Goal: Task Accomplishment & Management: Complete application form

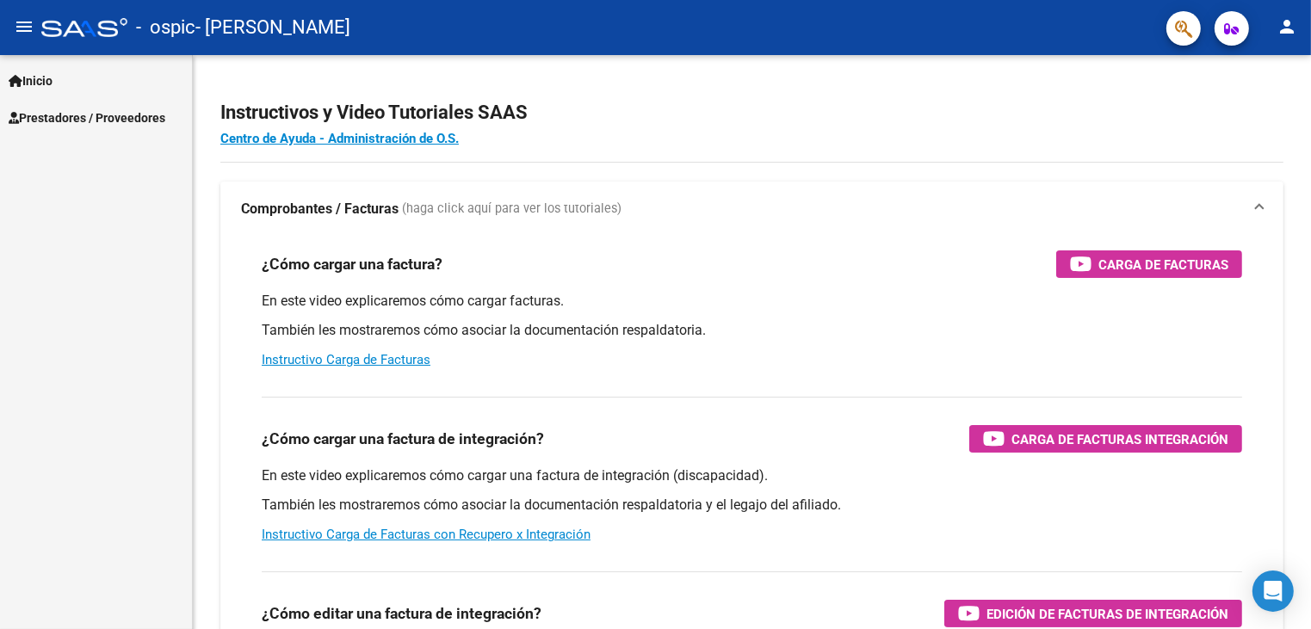
click at [69, 112] on span "Prestadores / Proveedores" at bounding box center [87, 117] width 157 height 19
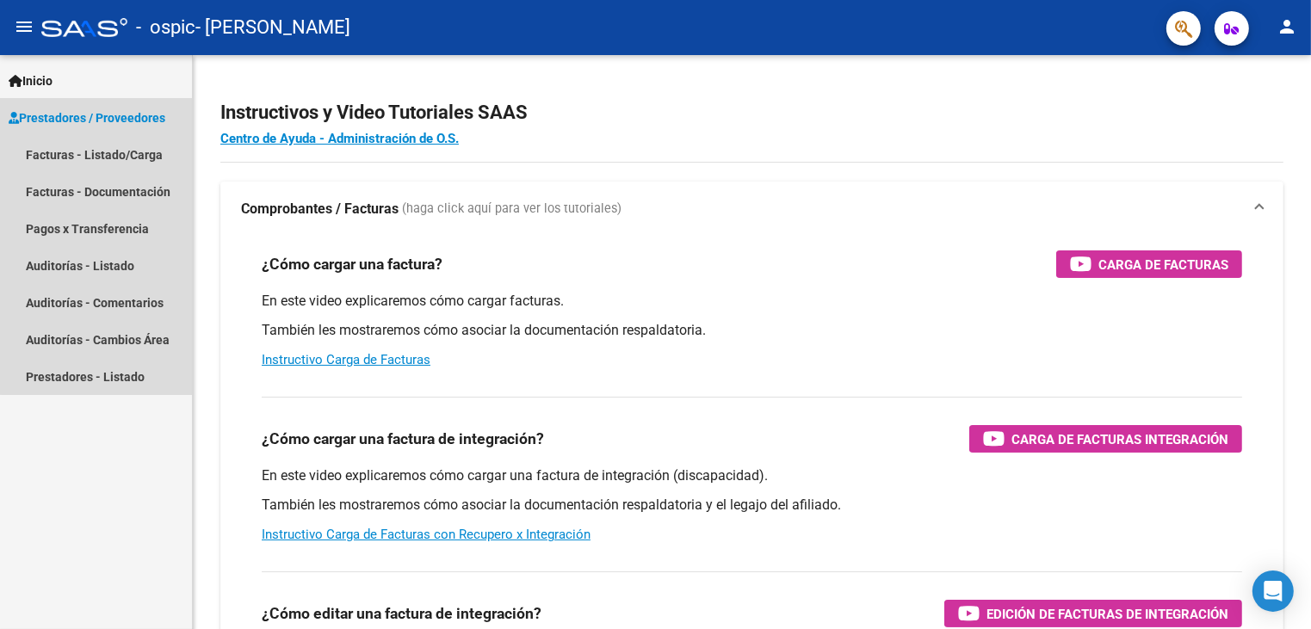
click at [133, 114] on span "Prestadores / Proveedores" at bounding box center [87, 117] width 157 height 19
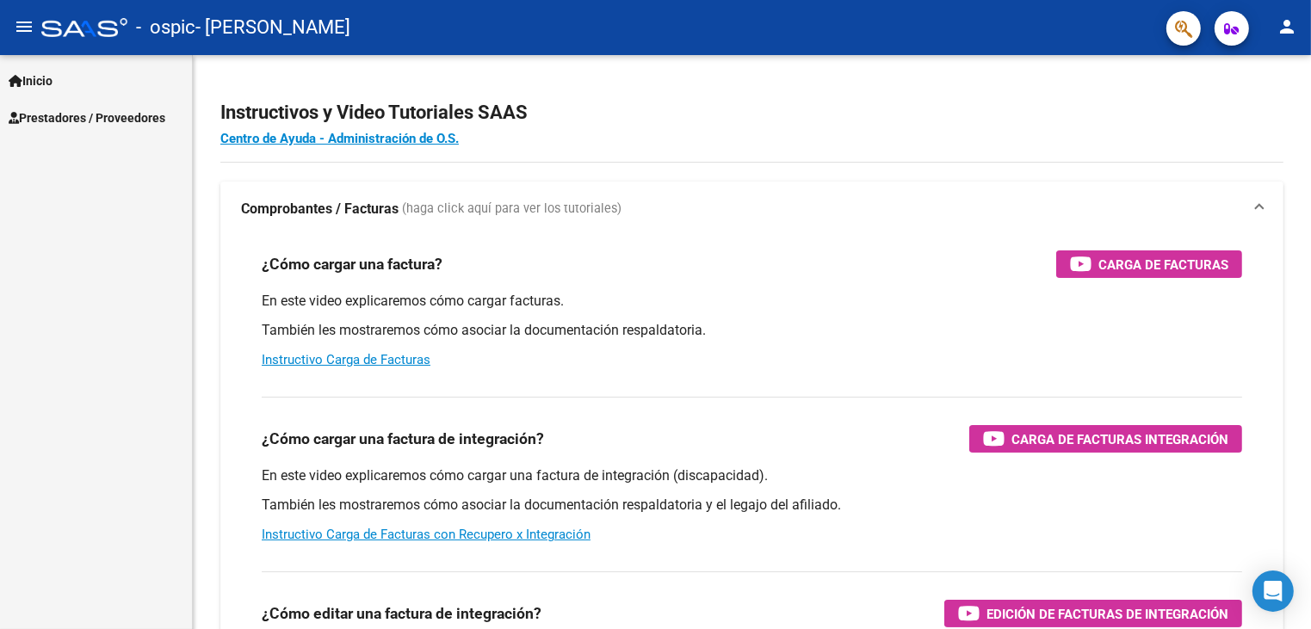
click at [55, 68] on link "Inicio" at bounding box center [96, 80] width 192 height 37
click at [98, 202] on link "Prestadores / Proveedores" at bounding box center [96, 191] width 192 height 37
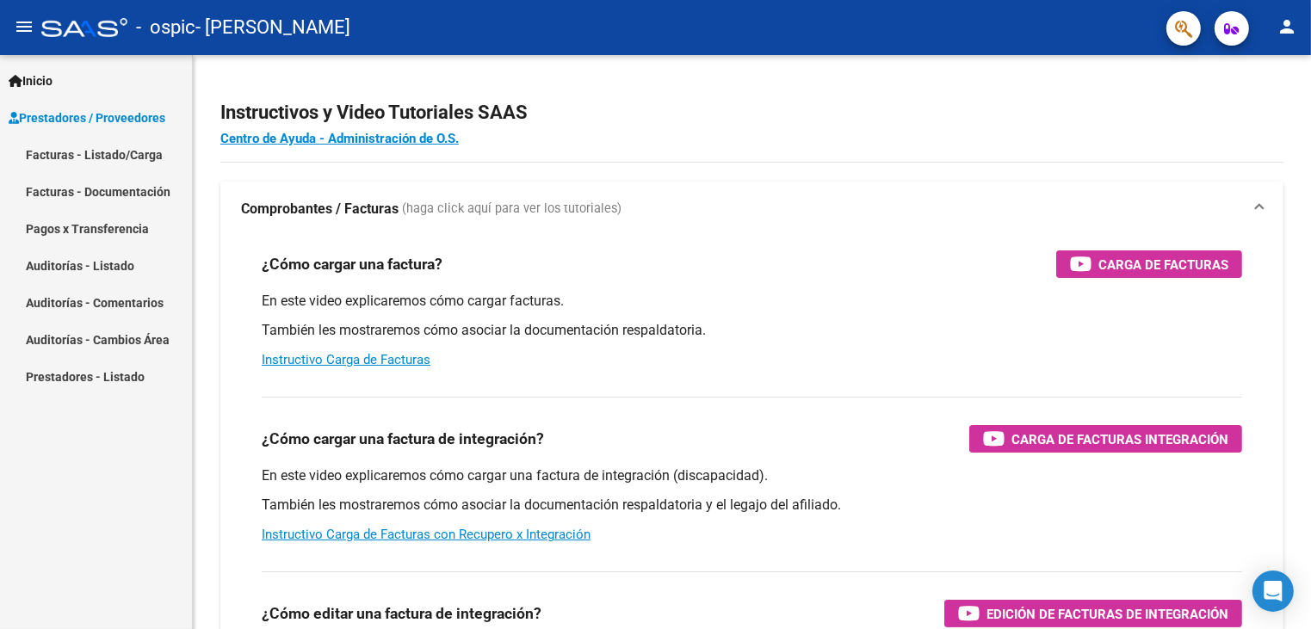
click at [82, 455] on div "Inicio Instructivos Contacto OS Prestadores / Proveedores Facturas - Listado/Ca…" at bounding box center [96, 342] width 192 height 574
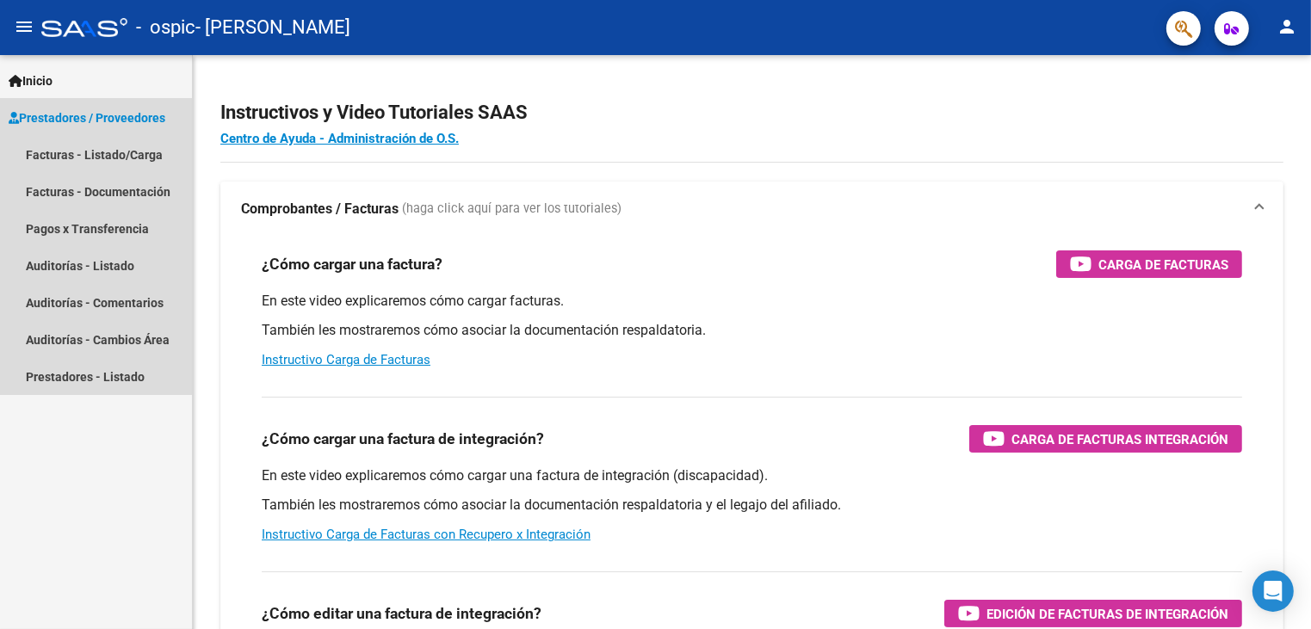
click at [45, 127] on link "Prestadores / Proveedores" at bounding box center [96, 117] width 192 height 37
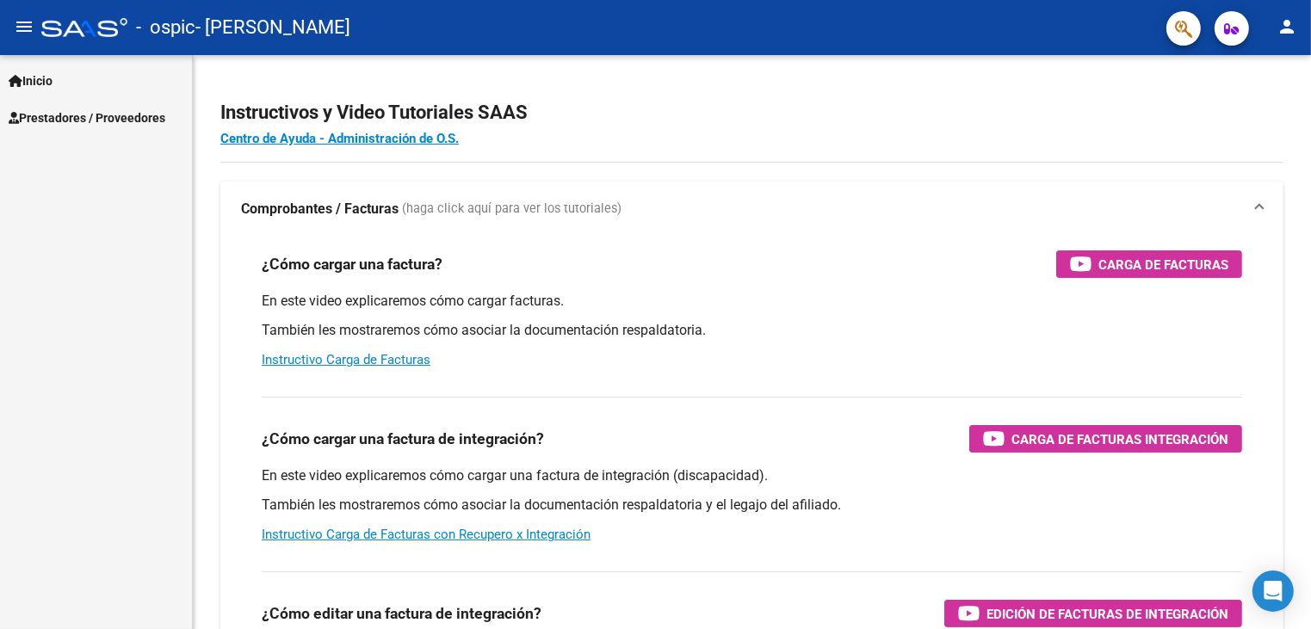
click at [72, 115] on span "Prestadores / Proveedores" at bounding box center [87, 117] width 157 height 19
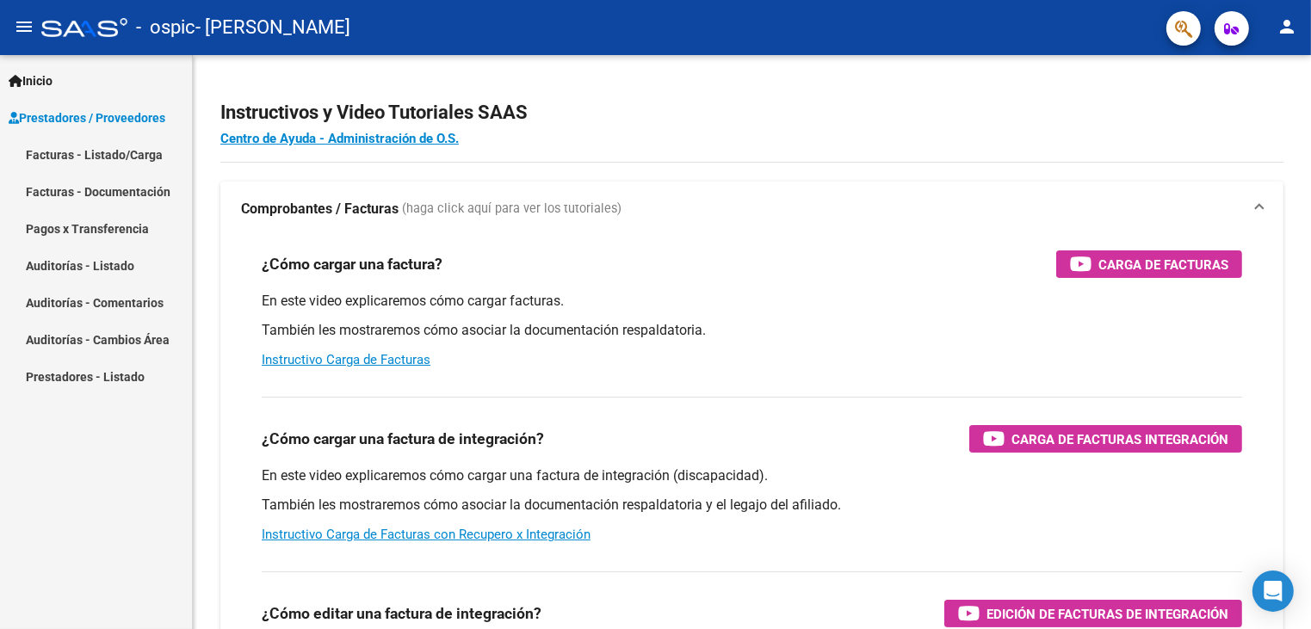
click at [75, 154] on link "Facturas - Listado/Carga" at bounding box center [96, 154] width 192 height 37
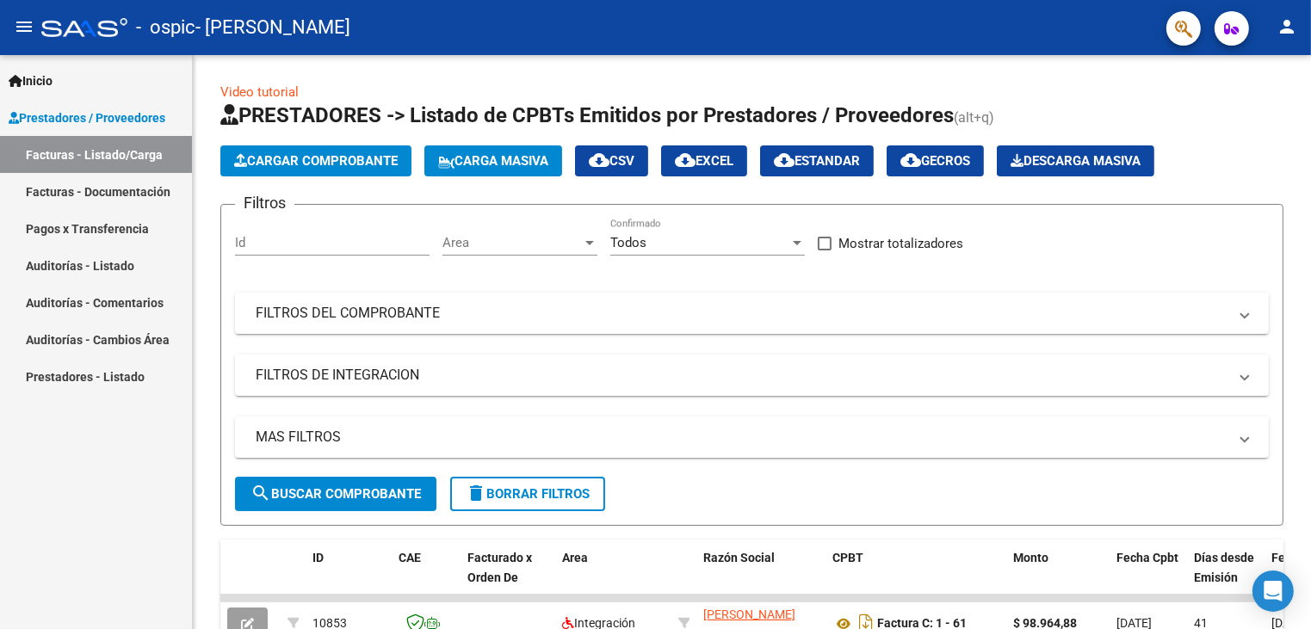
click at [89, 153] on link "Facturas - Listado/Carga" at bounding box center [96, 154] width 192 height 37
click at [305, 159] on span "Cargar Comprobante" at bounding box center [316, 160] width 164 height 15
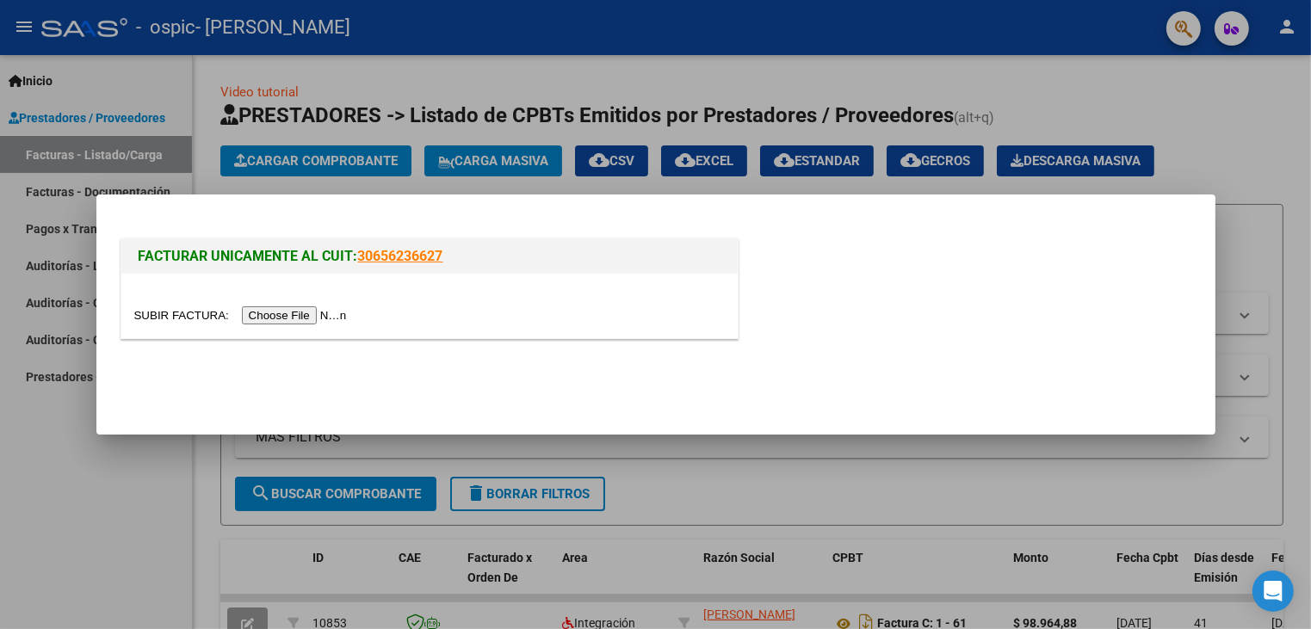
click at [334, 318] on input "file" at bounding box center [243, 315] width 218 height 18
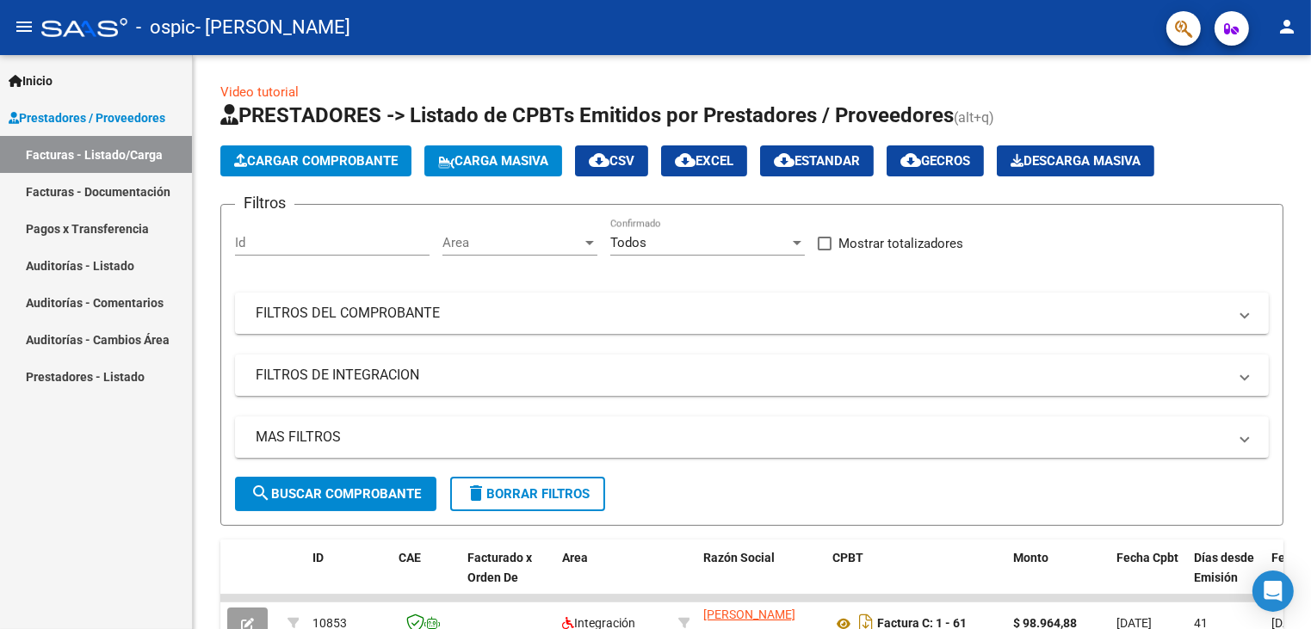
click at [53, 192] on link "Facturas - Documentación" at bounding box center [96, 191] width 192 height 37
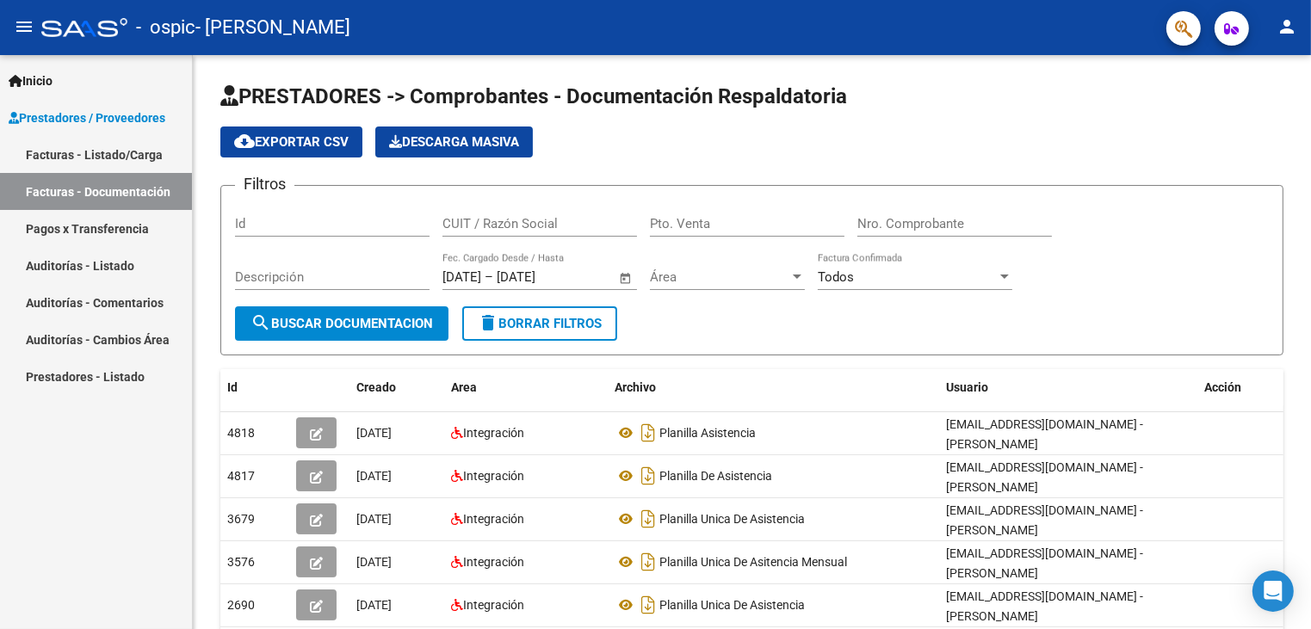
click at [121, 165] on link "Facturas - Listado/Carga" at bounding box center [96, 154] width 192 height 37
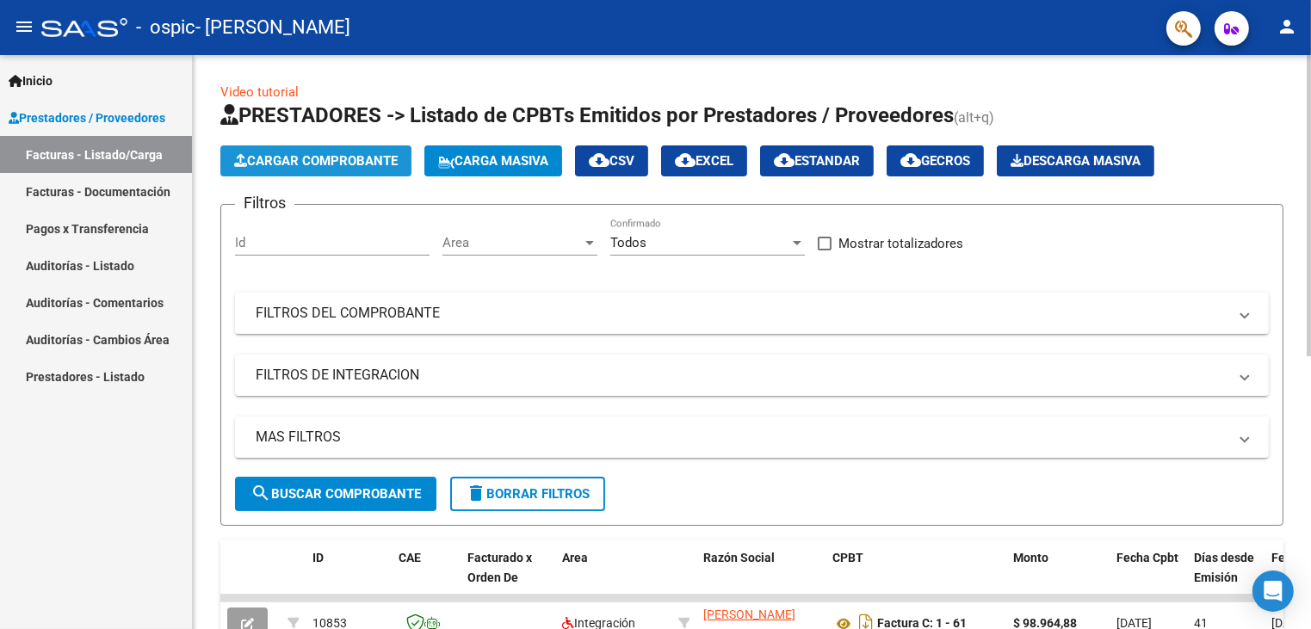
click at [320, 164] on span "Cargar Comprobante" at bounding box center [316, 160] width 164 height 15
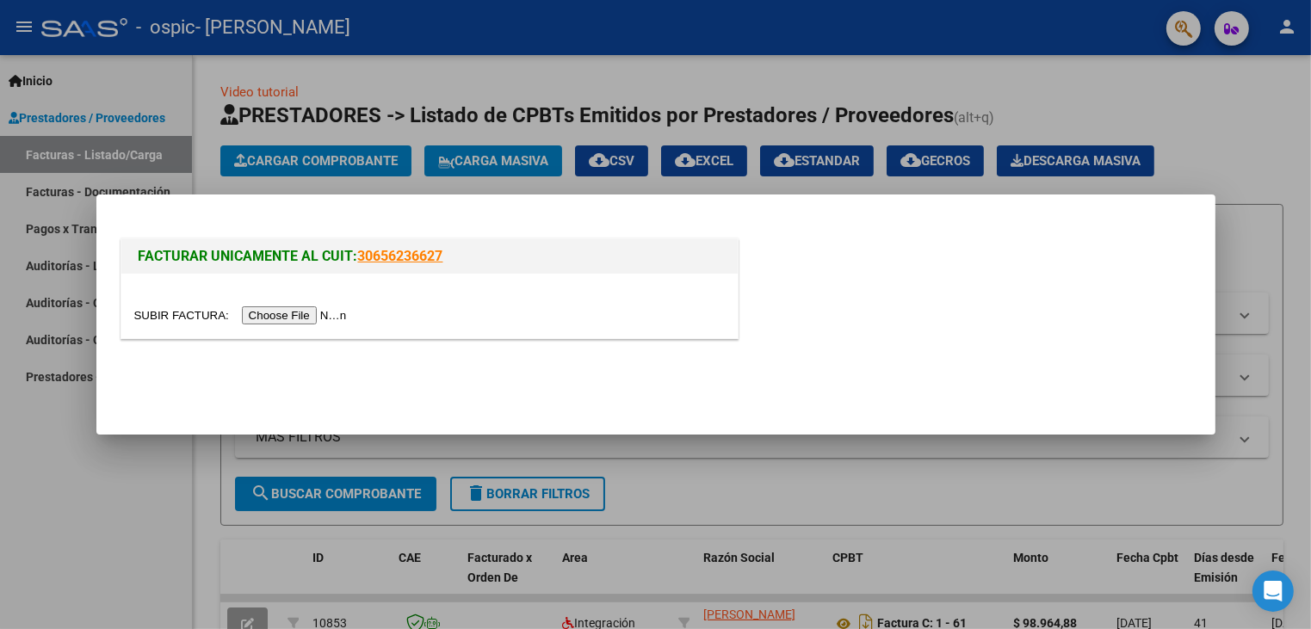
click at [344, 314] on input "file" at bounding box center [243, 315] width 218 height 18
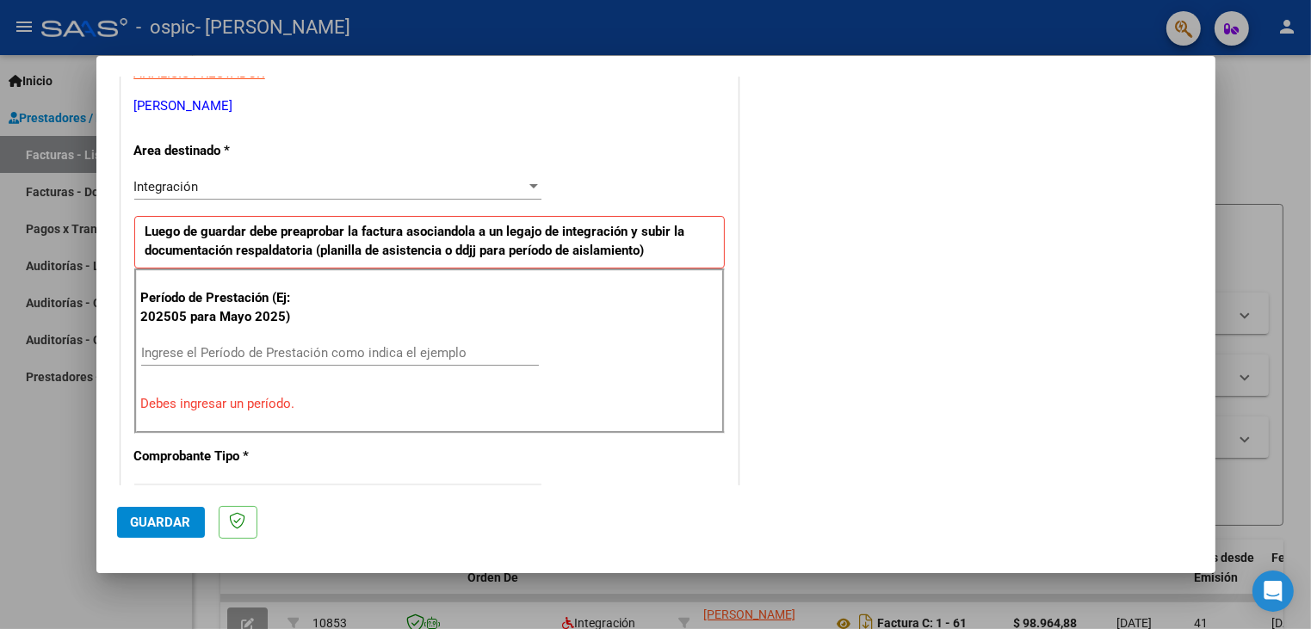
scroll to position [344, 0]
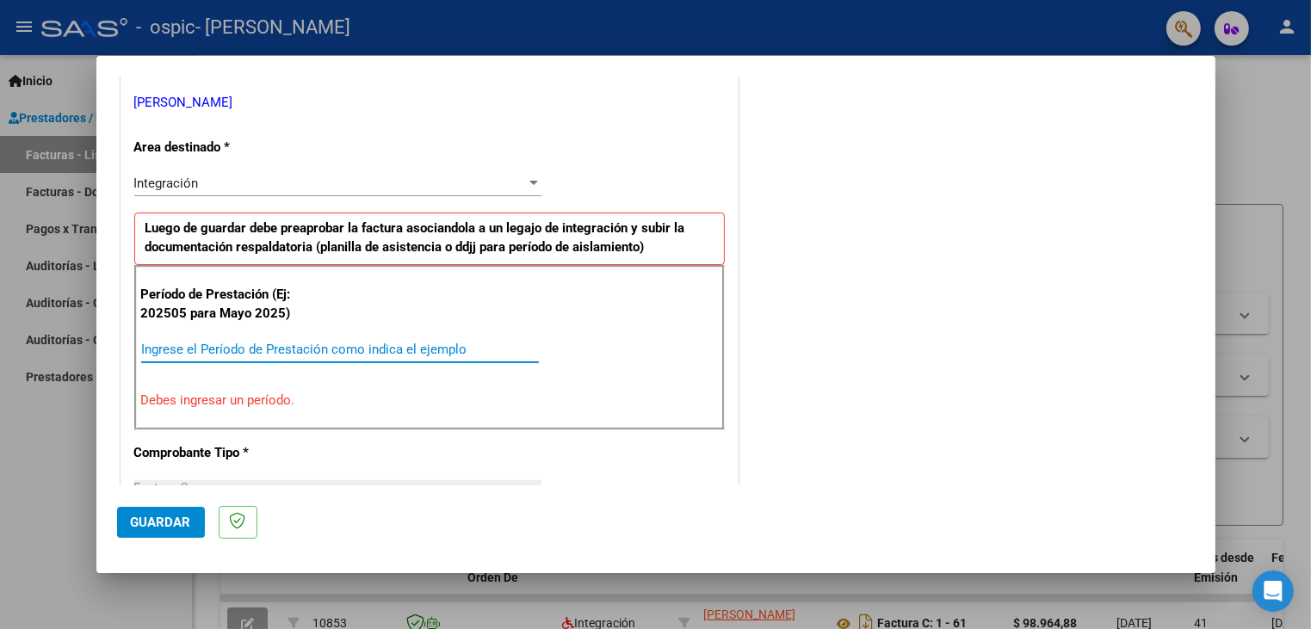
click at [250, 342] on input "Ingrese el Período de Prestación como indica el ejemplo" at bounding box center [340, 349] width 398 height 15
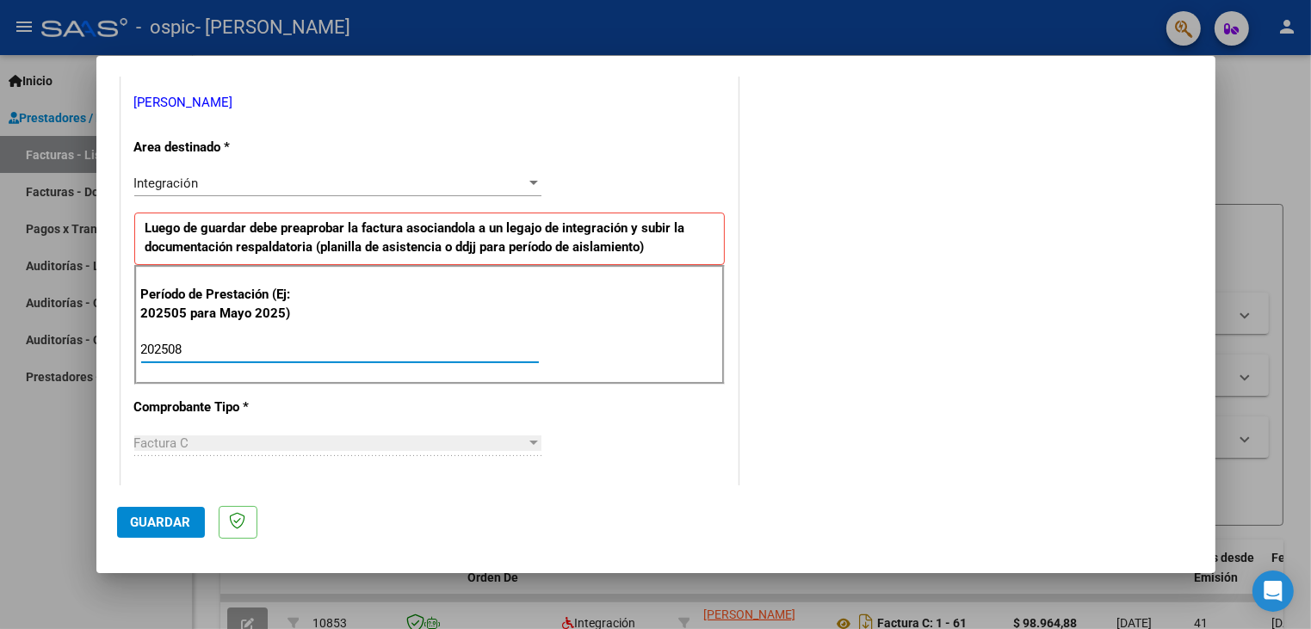
type input "202508"
click at [143, 519] on span "Guardar" at bounding box center [161, 522] width 60 height 15
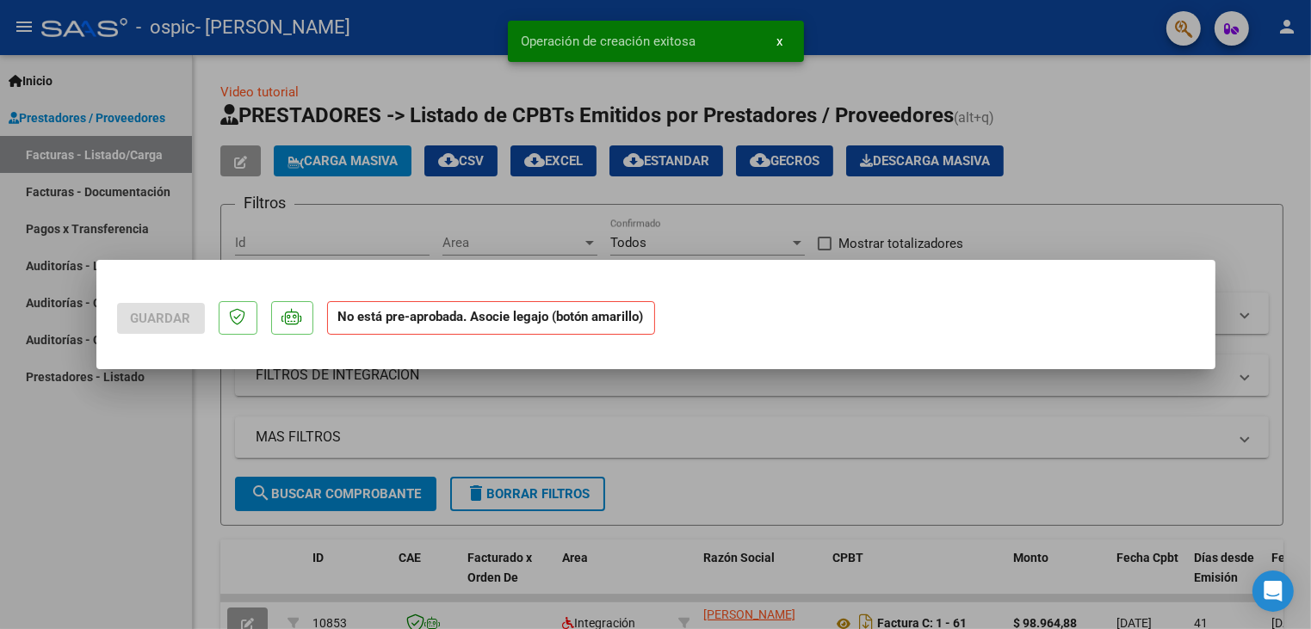
scroll to position [0, 0]
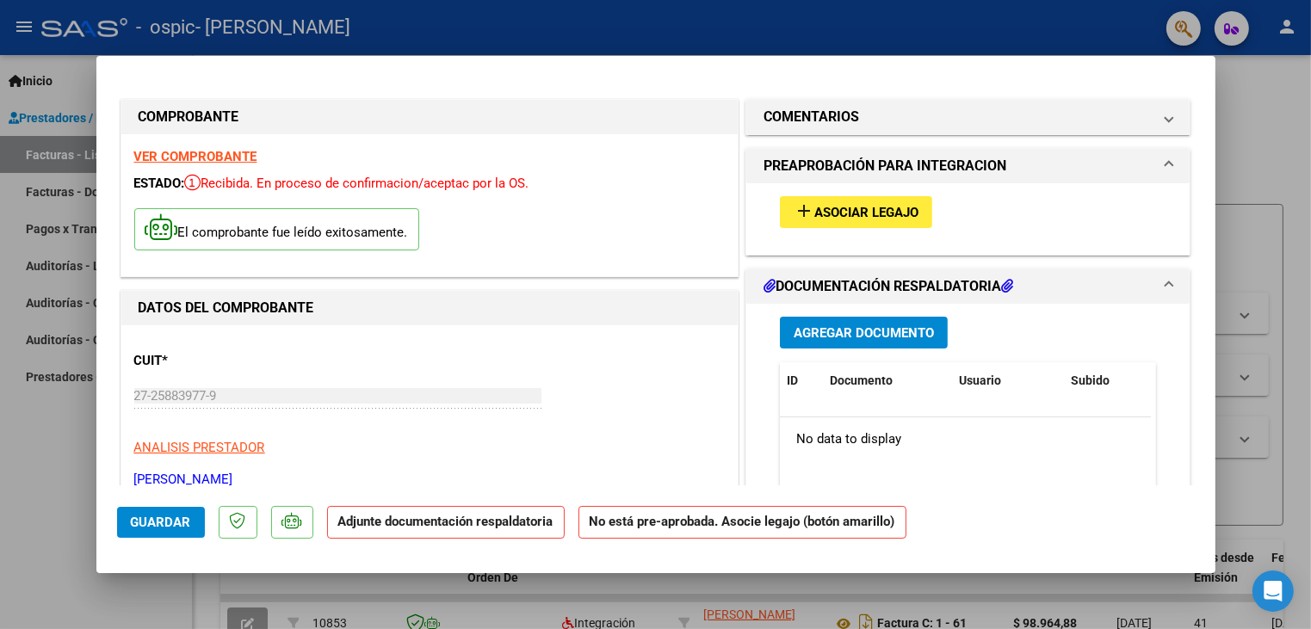
click at [885, 207] on span "Asociar Legajo" at bounding box center [866, 212] width 104 height 15
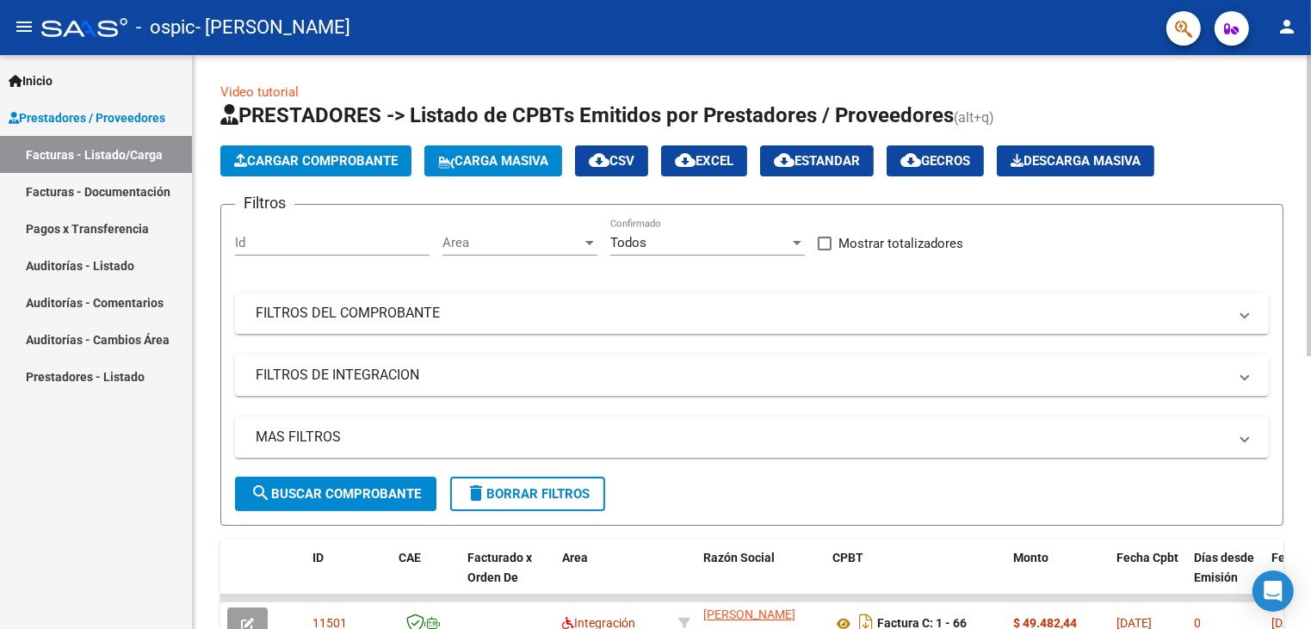
click at [337, 159] on span "Cargar Comprobante" at bounding box center [316, 160] width 164 height 15
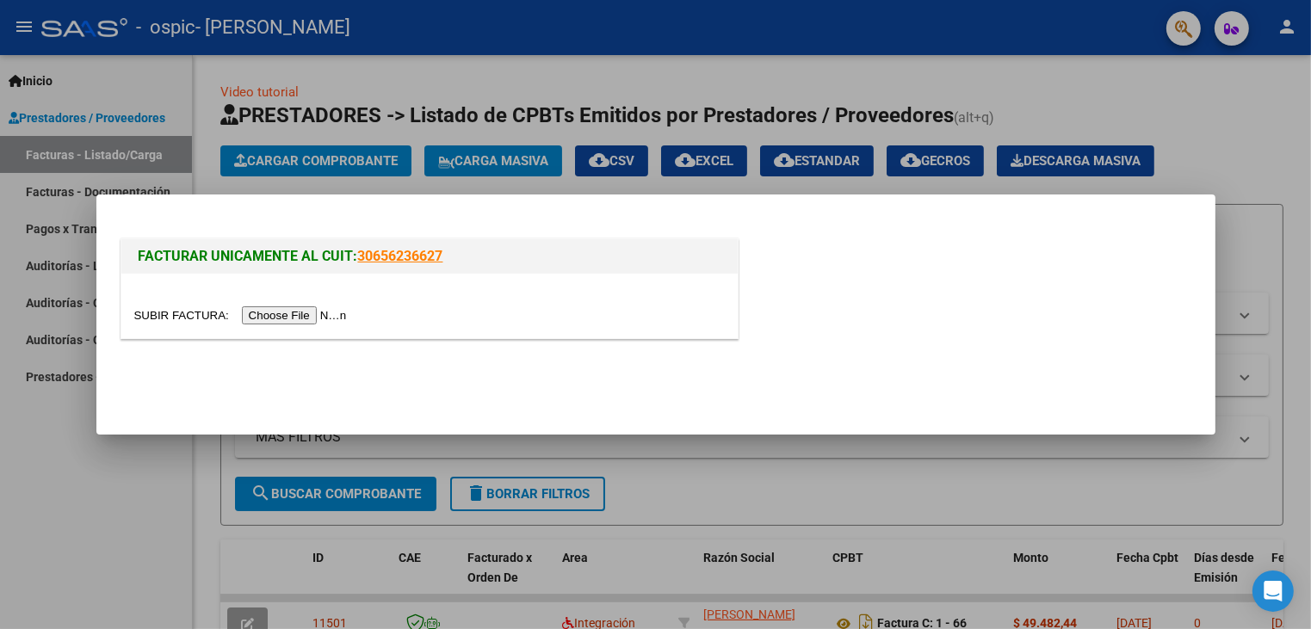
click at [310, 314] on input "file" at bounding box center [243, 315] width 218 height 18
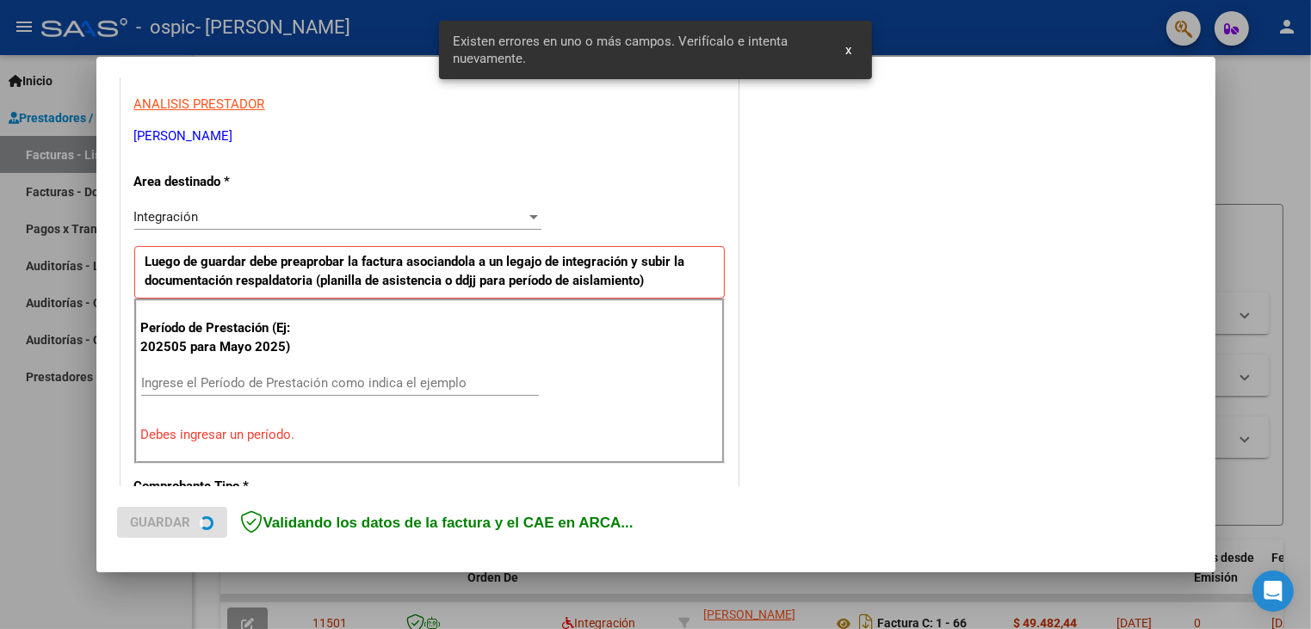
scroll to position [361, 0]
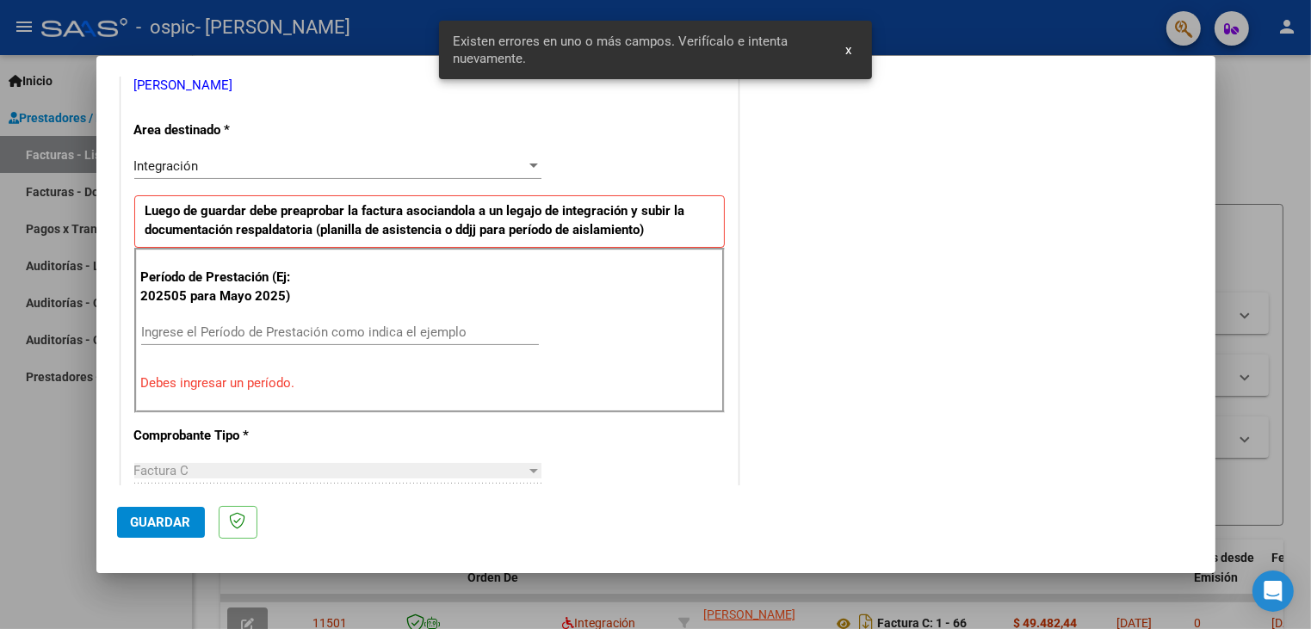
click at [244, 331] on input "Ingrese el Período de Prestación como indica el ejemplo" at bounding box center [340, 331] width 398 height 15
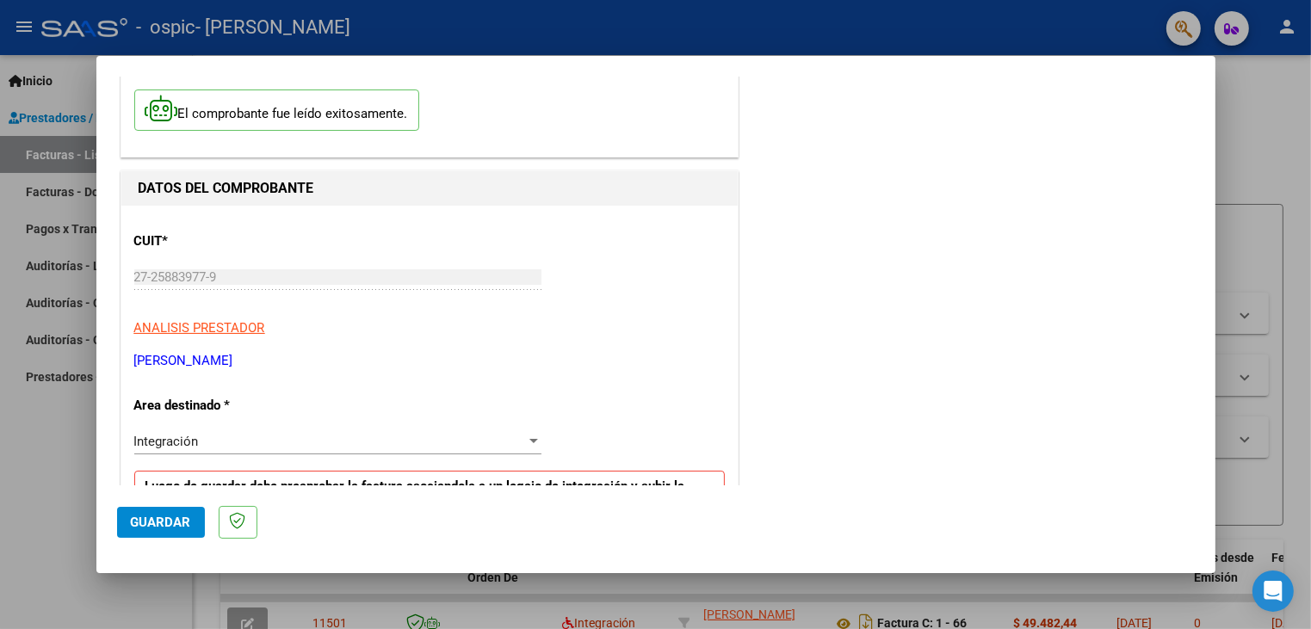
scroll to position [172, 0]
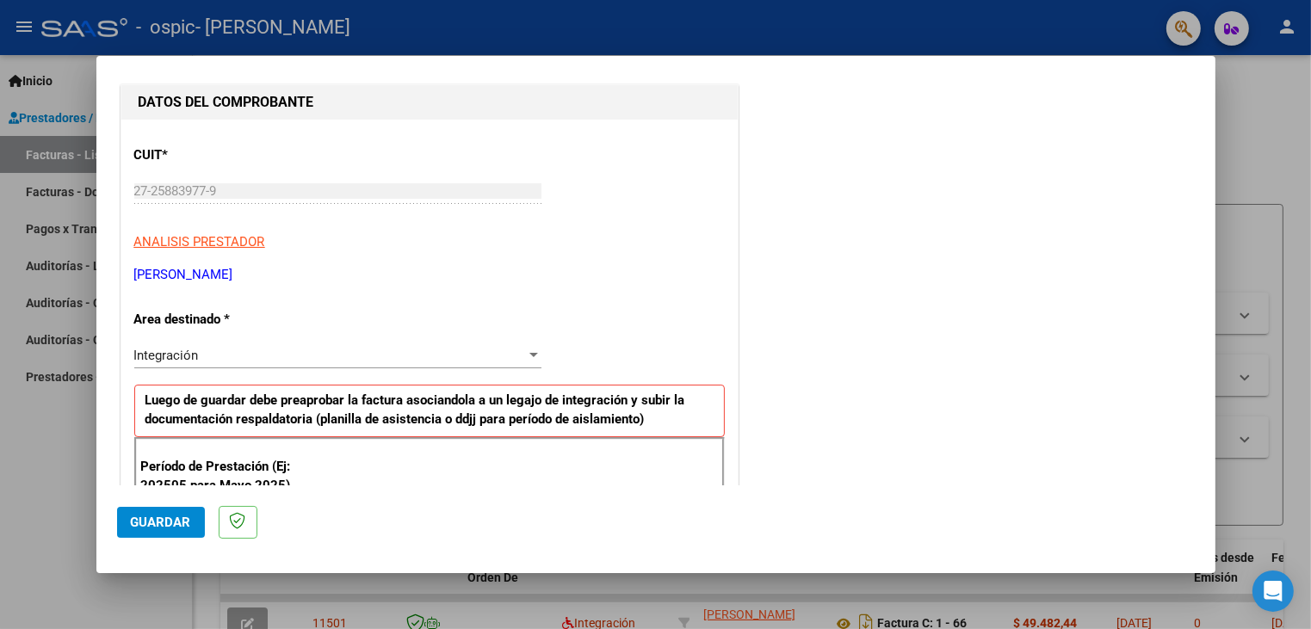
type input "202508"
click at [168, 527] on span "Guardar" at bounding box center [161, 522] width 60 height 15
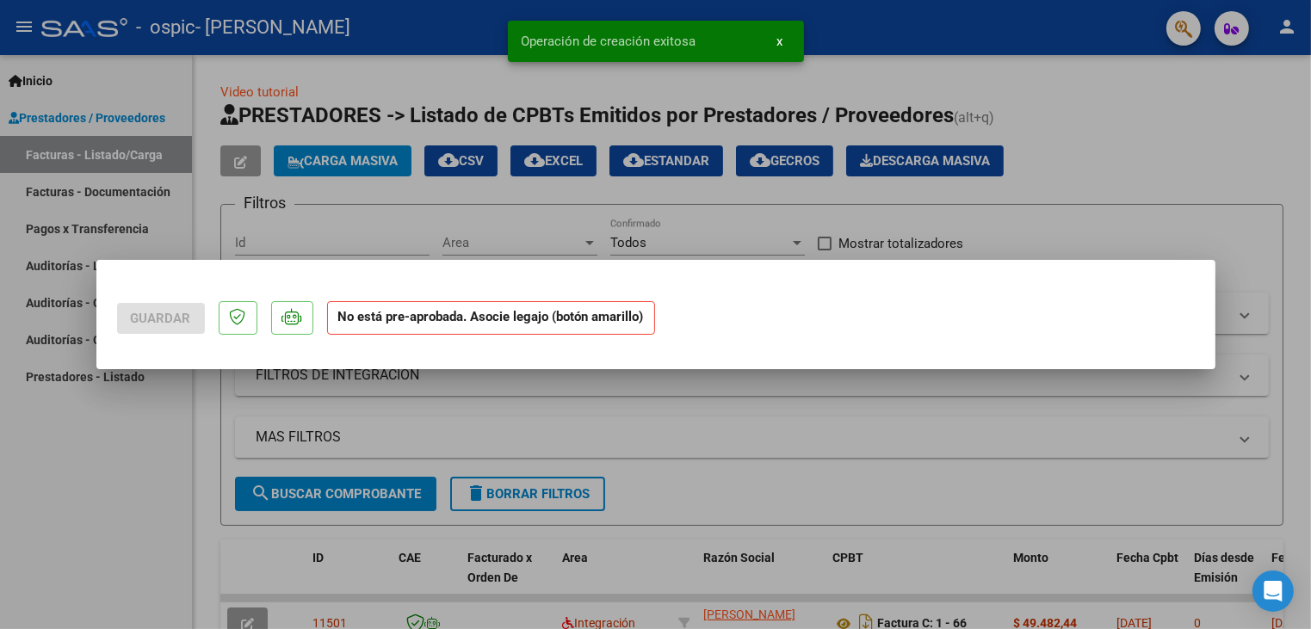
scroll to position [0, 0]
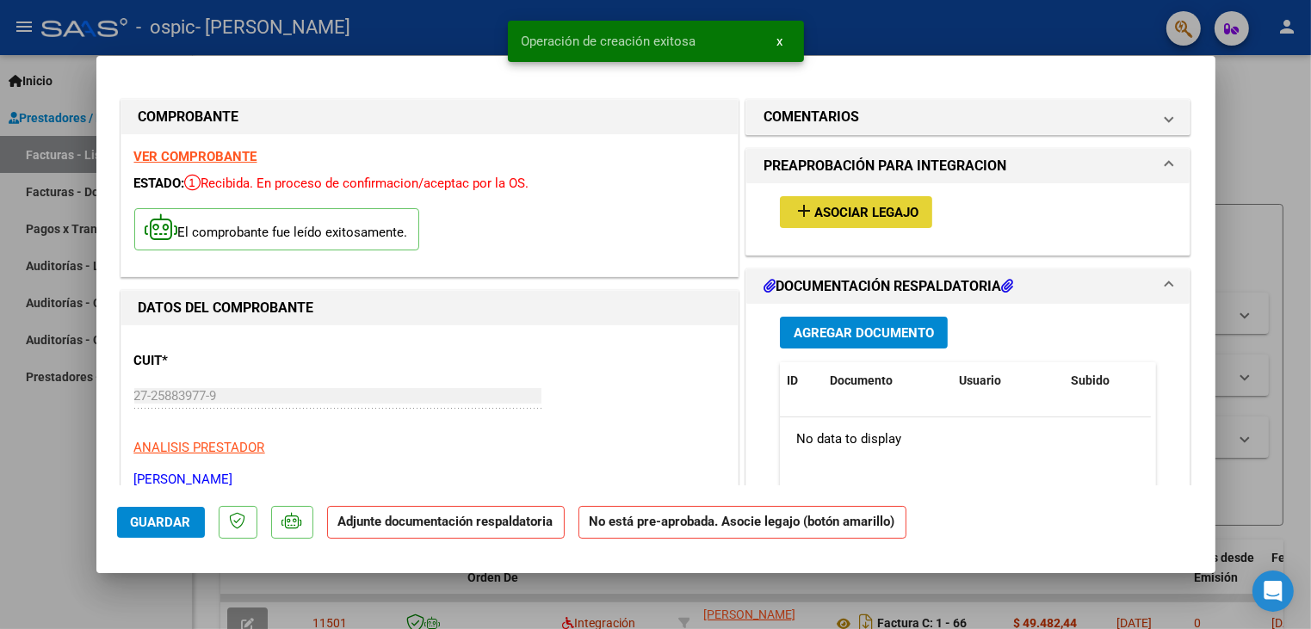
click at [888, 218] on span "Asociar Legajo" at bounding box center [866, 212] width 104 height 15
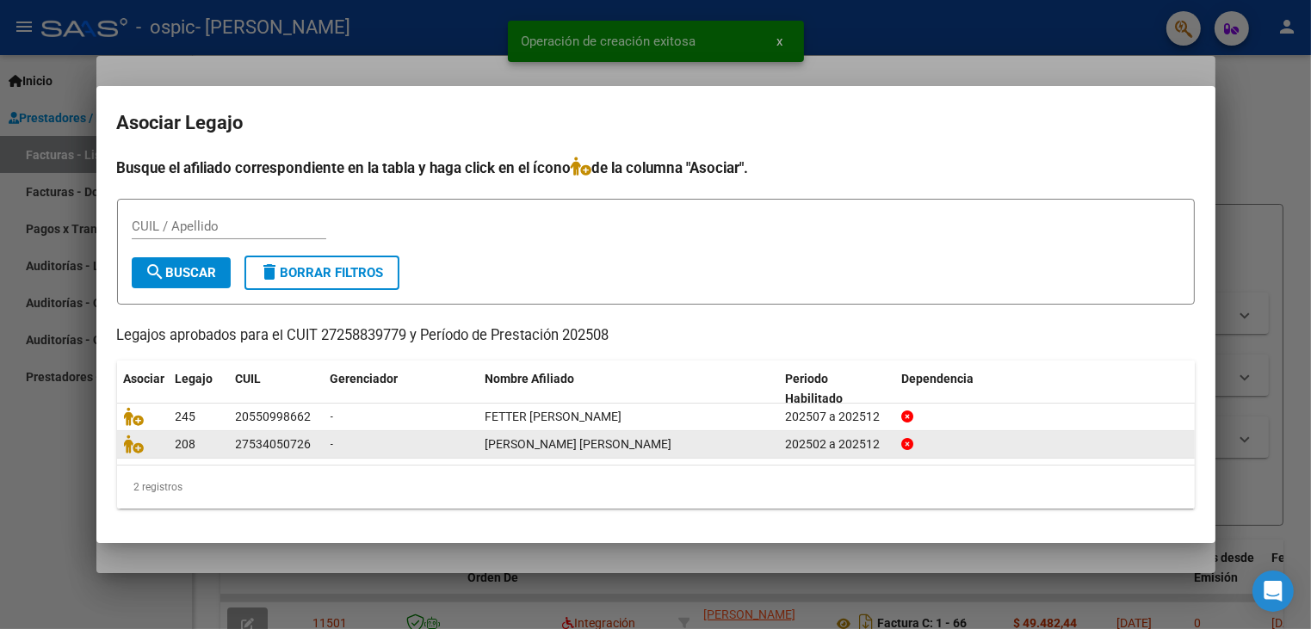
click at [587, 442] on span "[PERSON_NAME] [PERSON_NAME]" at bounding box center [578, 444] width 187 height 14
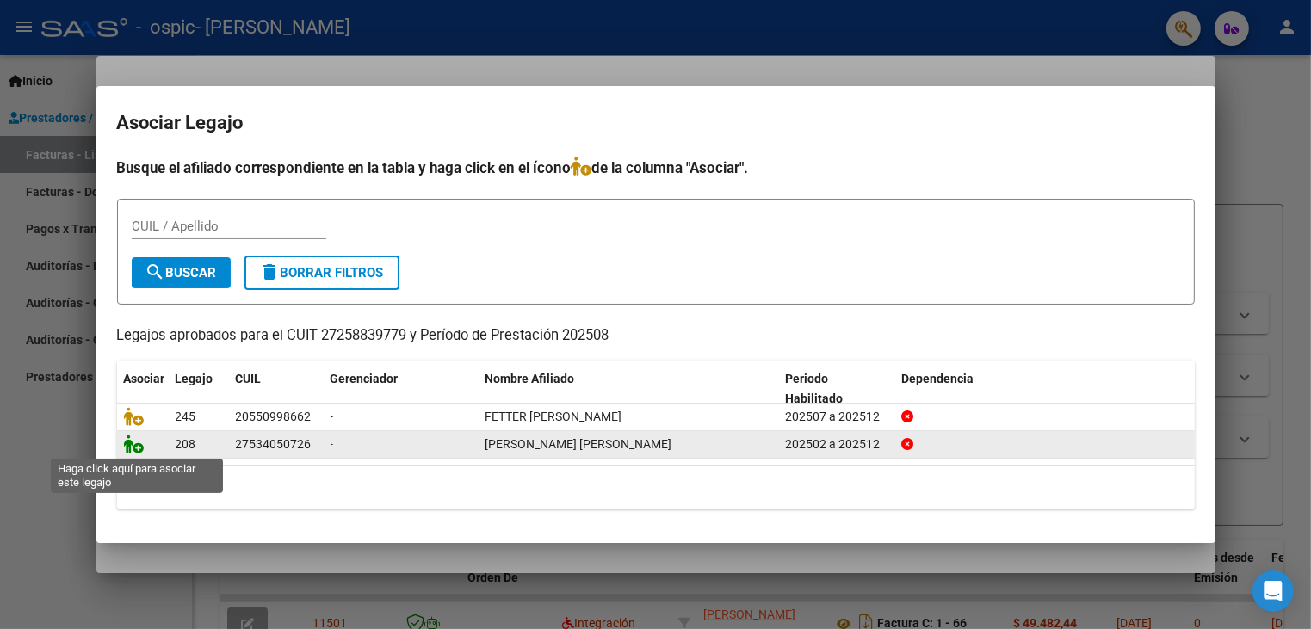
click at [136, 451] on icon at bounding box center [134, 444] width 21 height 19
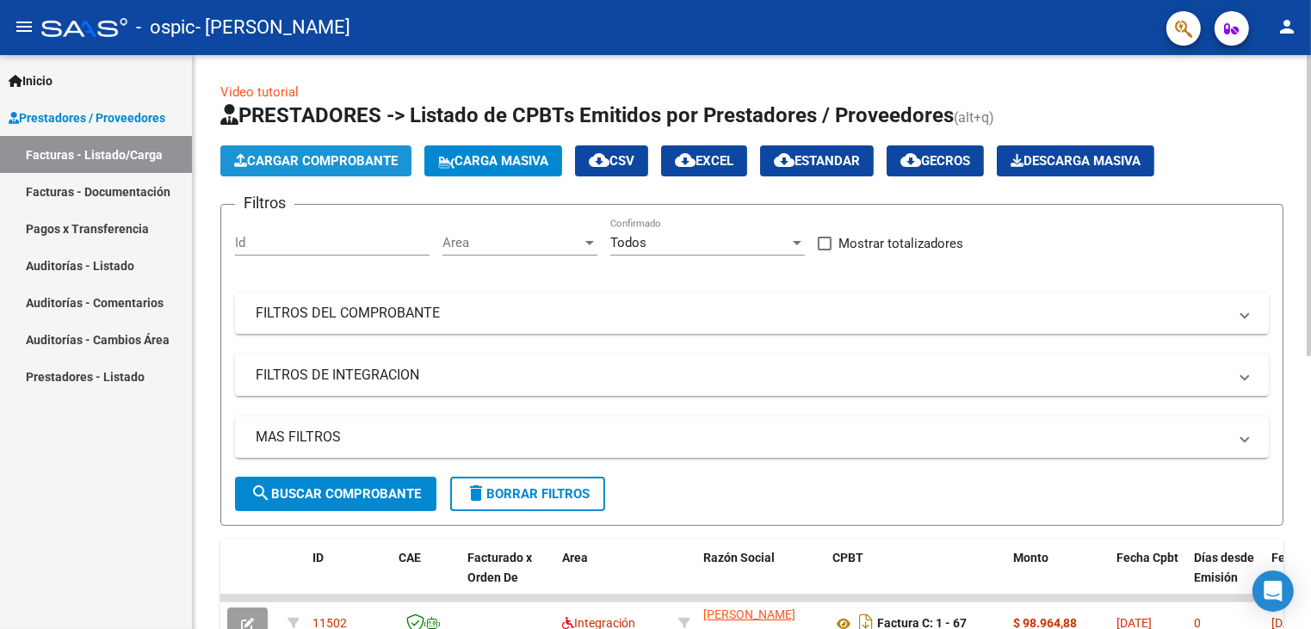
click at [344, 159] on span "Cargar Comprobante" at bounding box center [316, 160] width 164 height 15
click at [300, 161] on span "Cargar Comprobante" at bounding box center [316, 160] width 164 height 15
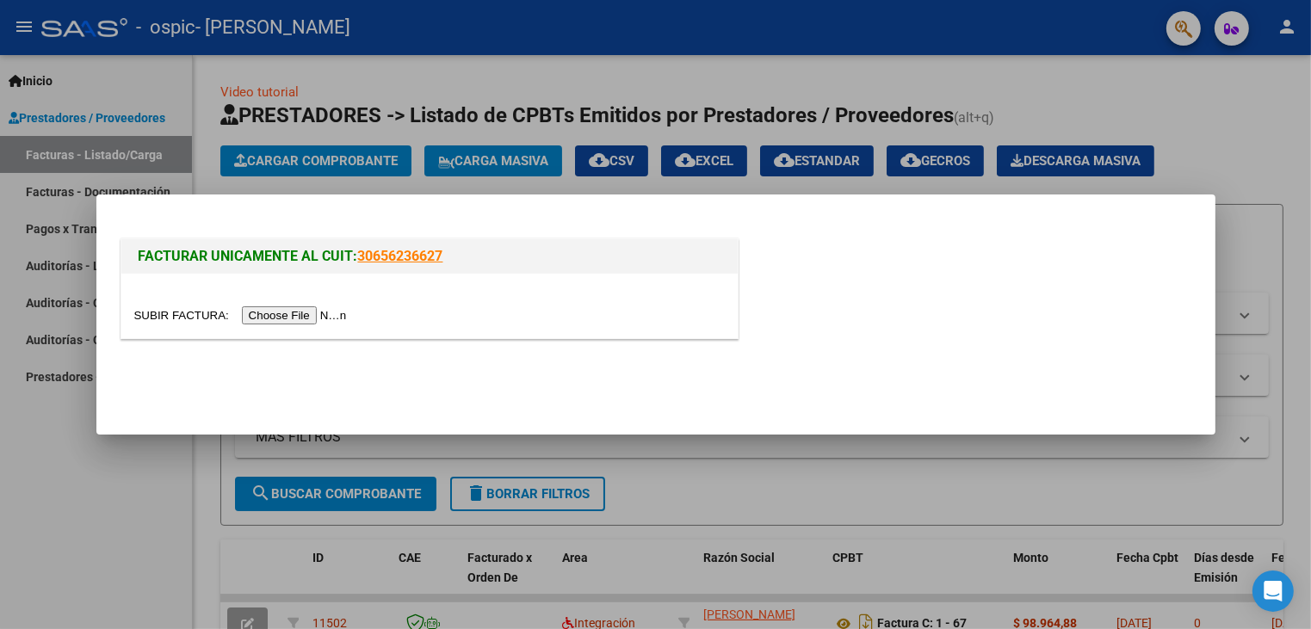
click at [331, 312] on input "file" at bounding box center [243, 315] width 218 height 18
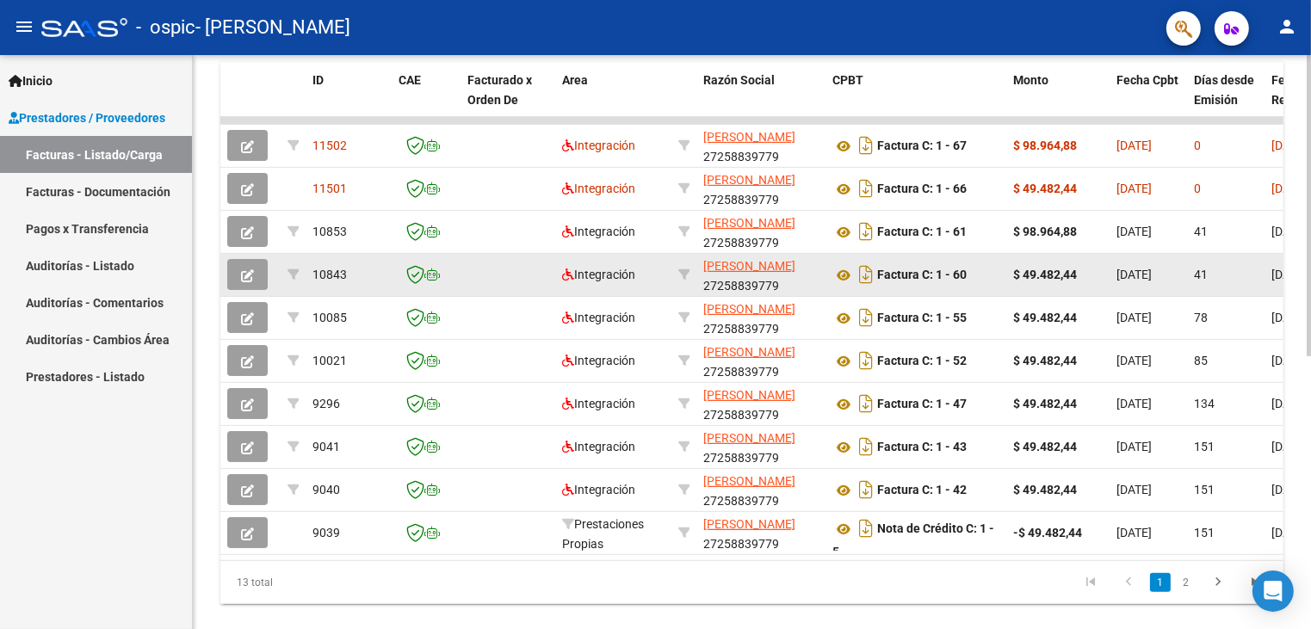
scroll to position [518, 0]
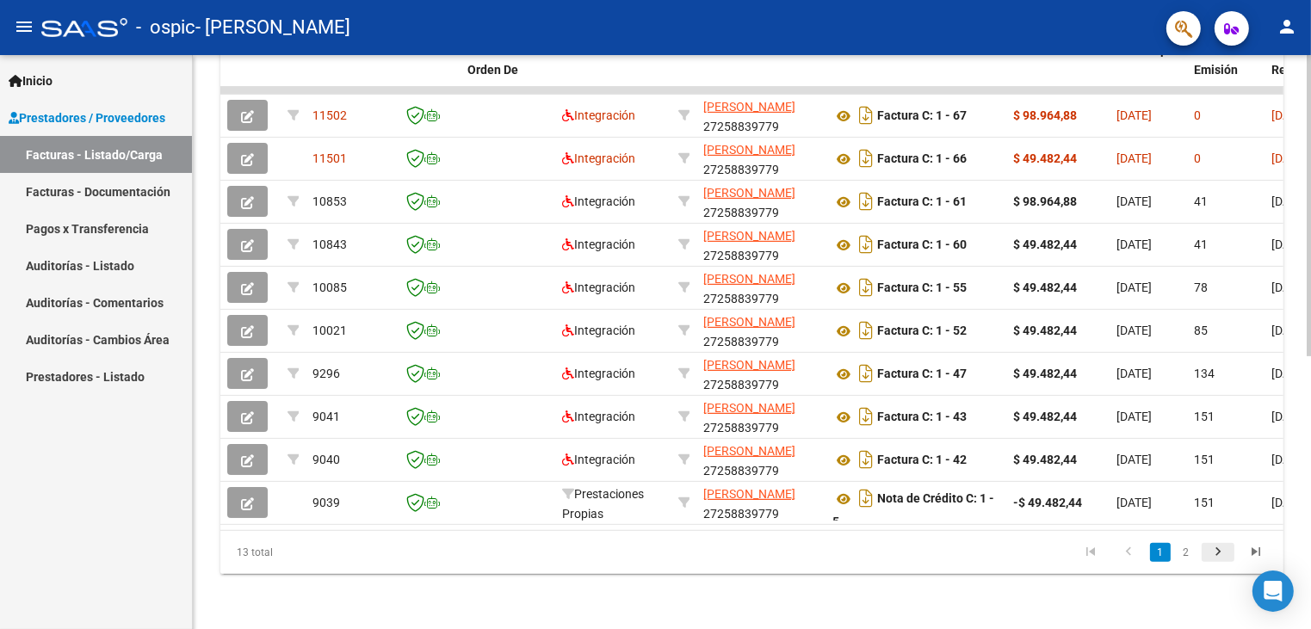
click at [1224, 551] on icon "go to next page" at bounding box center [1218, 554] width 22 height 21
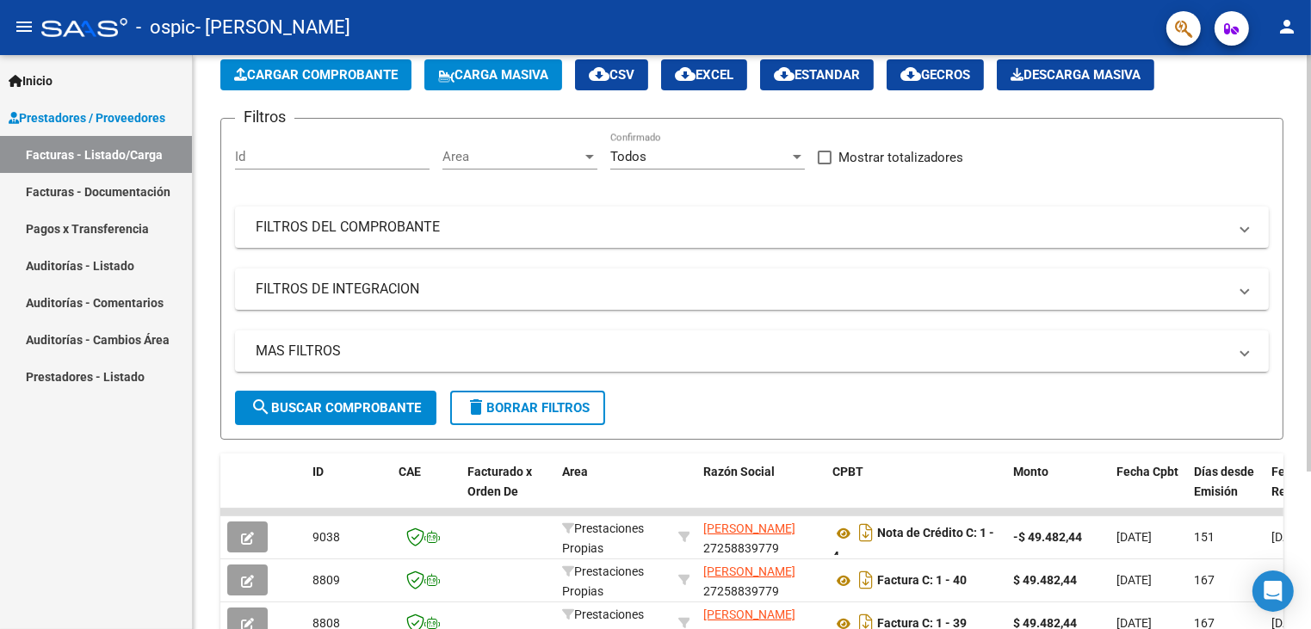
scroll to position [217, 0]
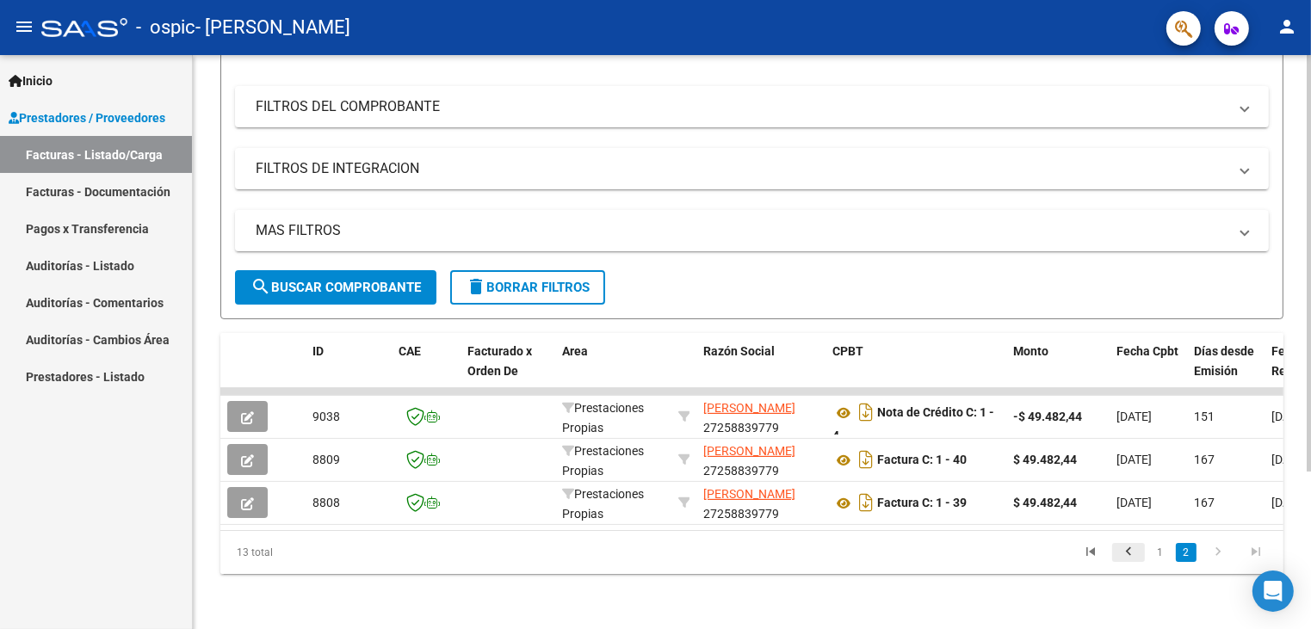
click at [1129, 548] on icon "go to previous page" at bounding box center [1128, 554] width 22 height 21
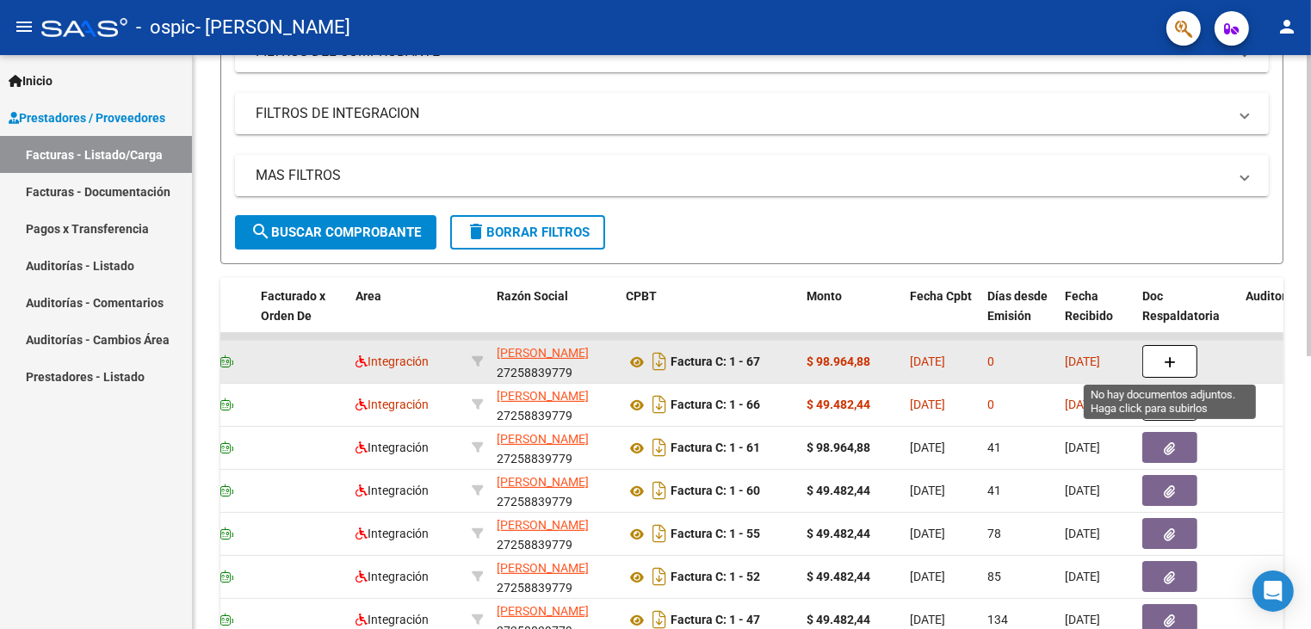
scroll to position [260, 0]
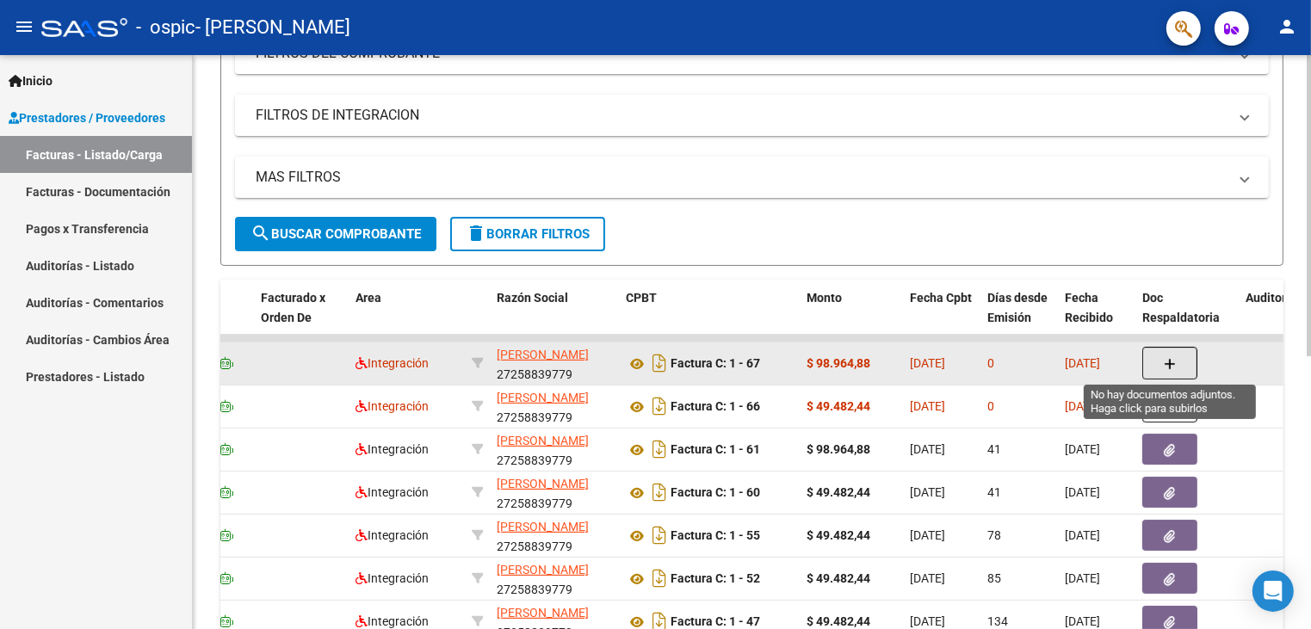
click at [1176, 359] on button "button" at bounding box center [1169, 363] width 55 height 33
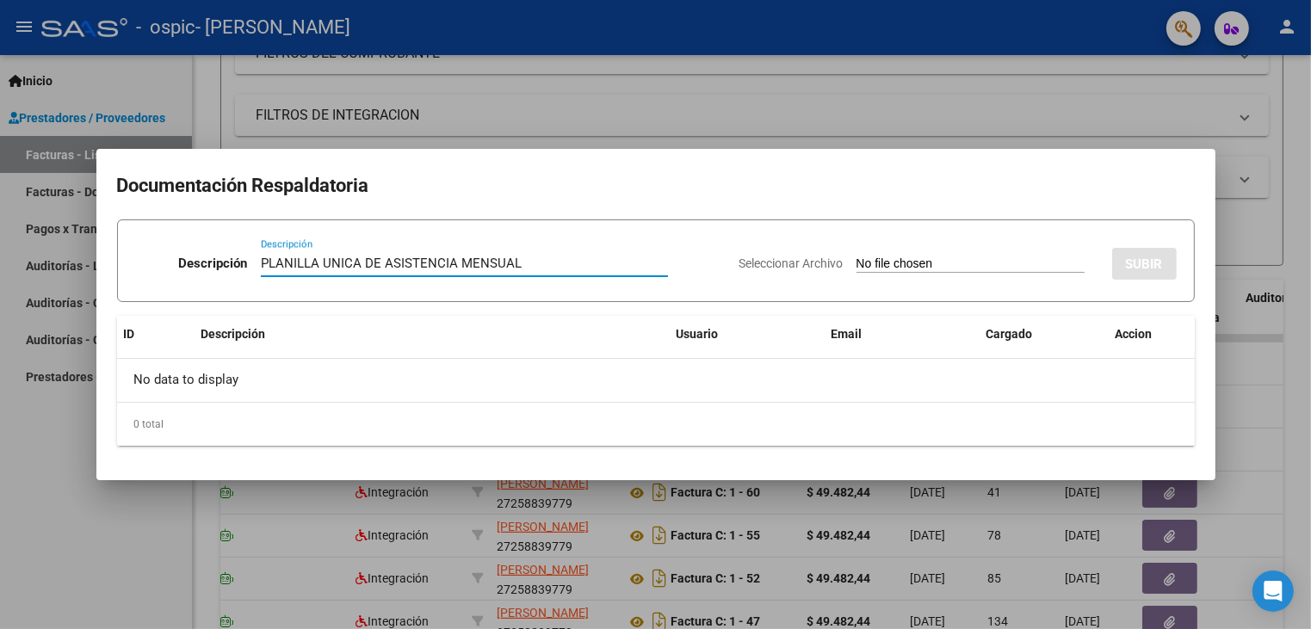
type input "PLANILLA UNICA DE ASISTENCIA MENSUAL"
click at [981, 264] on input "Seleccionar Archivo" at bounding box center [970, 264] width 228 height 16
click at [917, 258] on input "Seleccionar Archivo" at bounding box center [970, 264] width 228 height 16
click at [902, 269] on input "Seleccionar Archivo" at bounding box center [970, 264] width 228 height 16
click at [856, 263] on input "Seleccionar Archivo" at bounding box center [970, 264] width 228 height 16
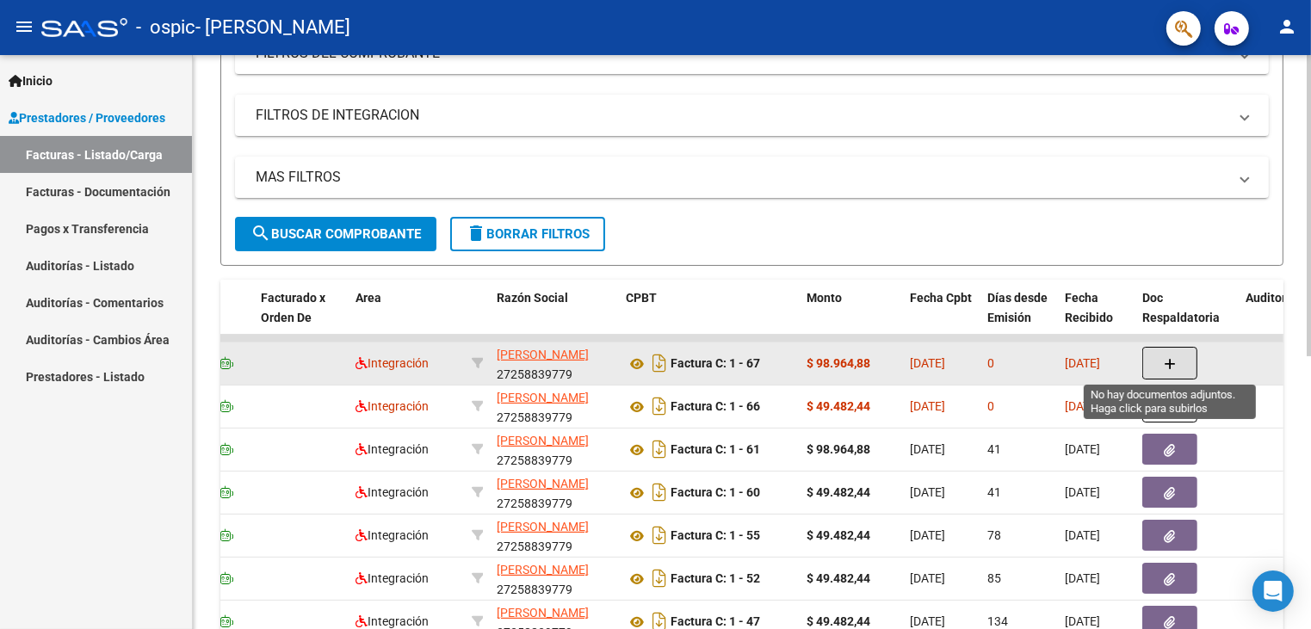
click at [1157, 362] on button "button" at bounding box center [1169, 363] width 55 height 33
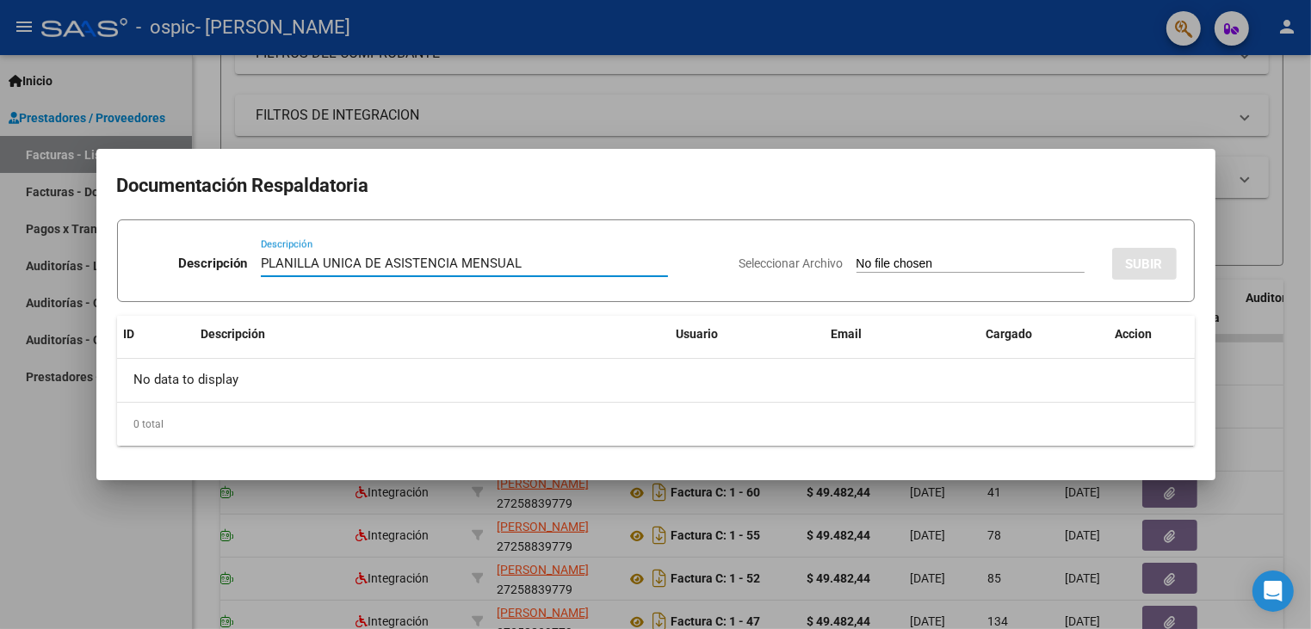
type input "PLANILLA UNICA DE ASISTENCIA MENSUAL"
click at [991, 256] on app-file-uploader "Seleccionar Archivo" at bounding box center [918, 263] width 359 height 15
click at [942, 265] on input "Seleccionar Archivo" at bounding box center [970, 264] width 228 height 16
type input "C:\fakepath\CamScanner [DATE] 08.06.pdf"
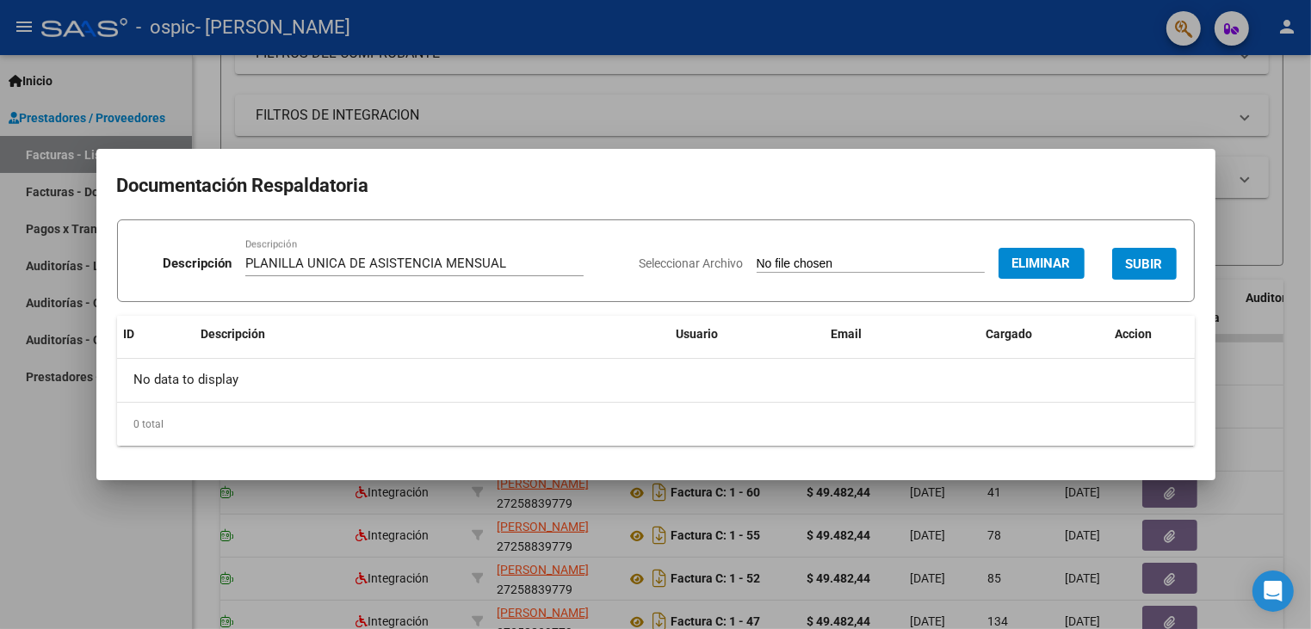
click at [1153, 266] on span "SUBIR" at bounding box center [1144, 263] width 37 height 15
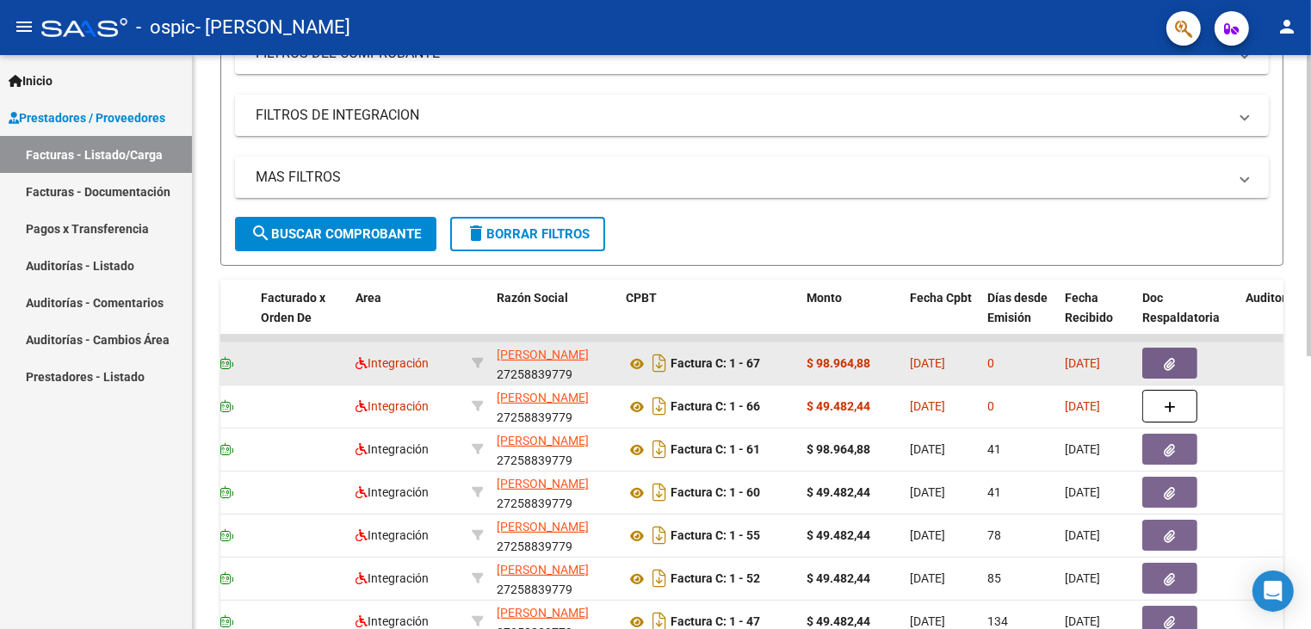
click at [1175, 365] on button "button" at bounding box center [1169, 363] width 55 height 31
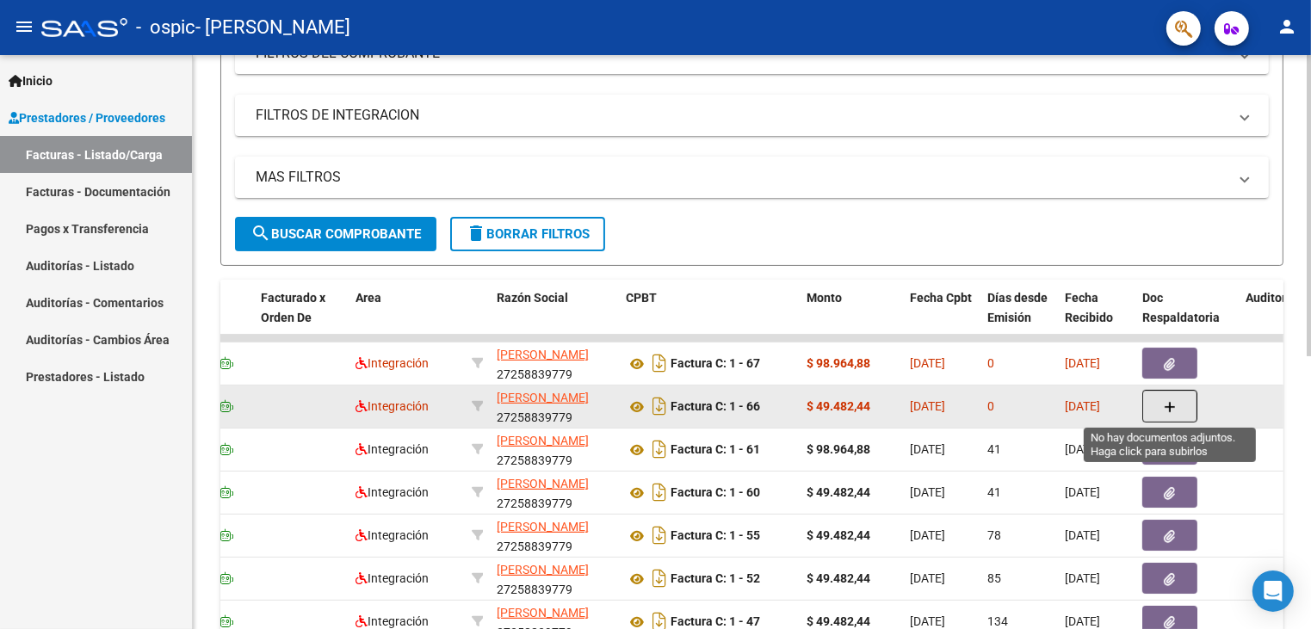
click at [1165, 410] on icon "button" at bounding box center [1170, 407] width 12 height 13
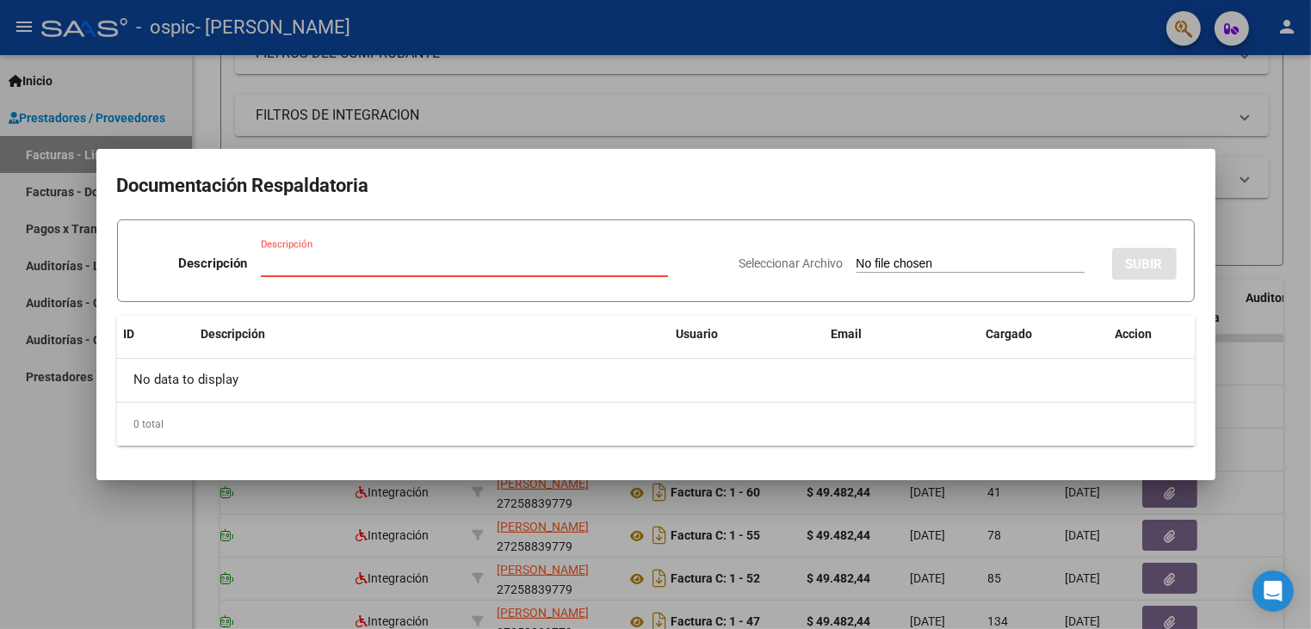
click at [382, 268] on input "Descripción" at bounding box center [464, 263] width 407 height 15
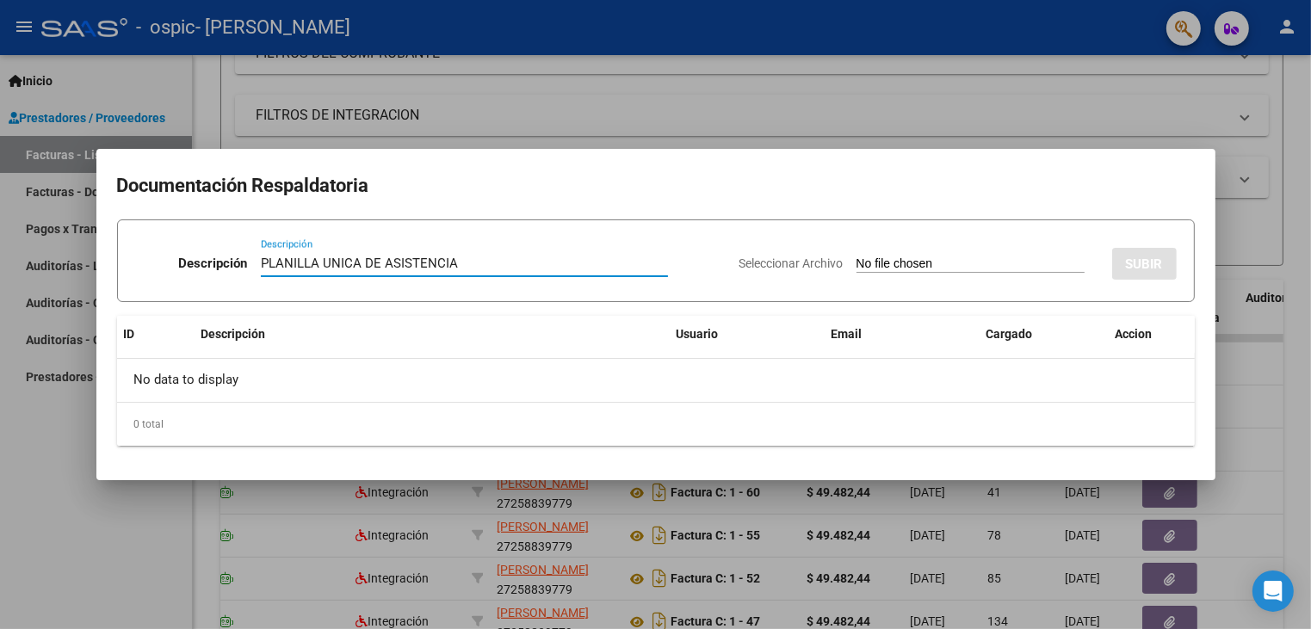
type input "PLANILLA UNICA DE ASISTENCIA"
click at [919, 256] on input "Seleccionar Archivo" at bounding box center [970, 264] width 228 height 16
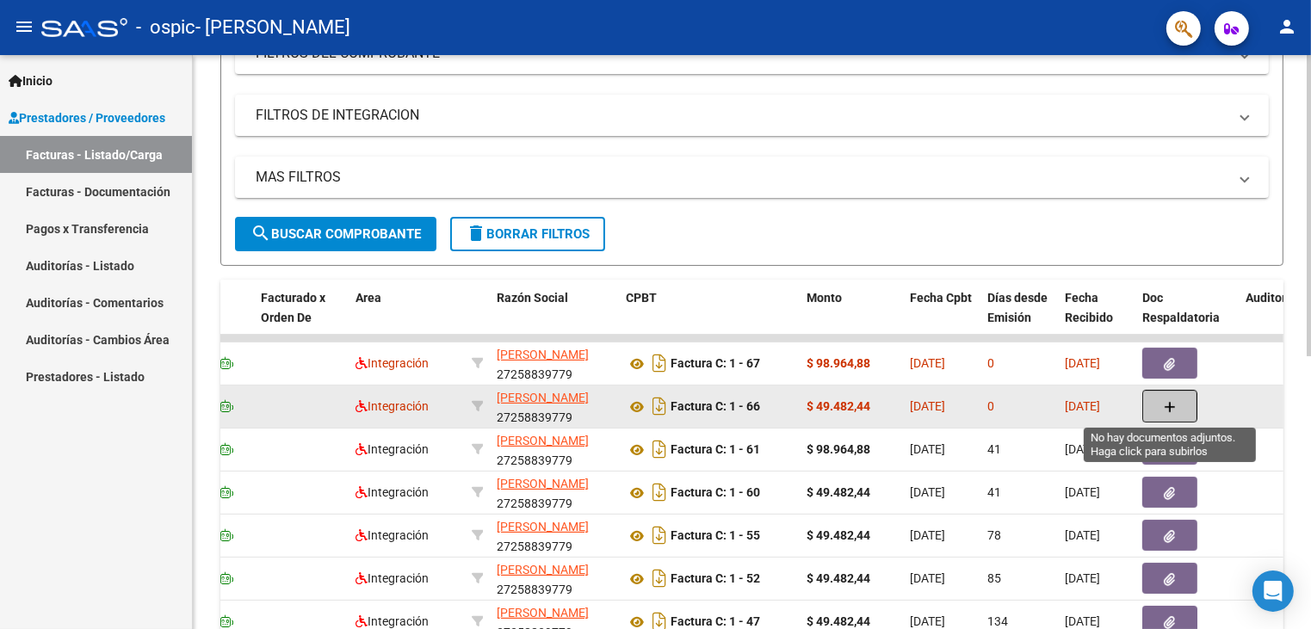
click at [1174, 407] on icon "button" at bounding box center [1170, 407] width 12 height 13
click at [1152, 410] on button "button" at bounding box center [1169, 406] width 55 height 33
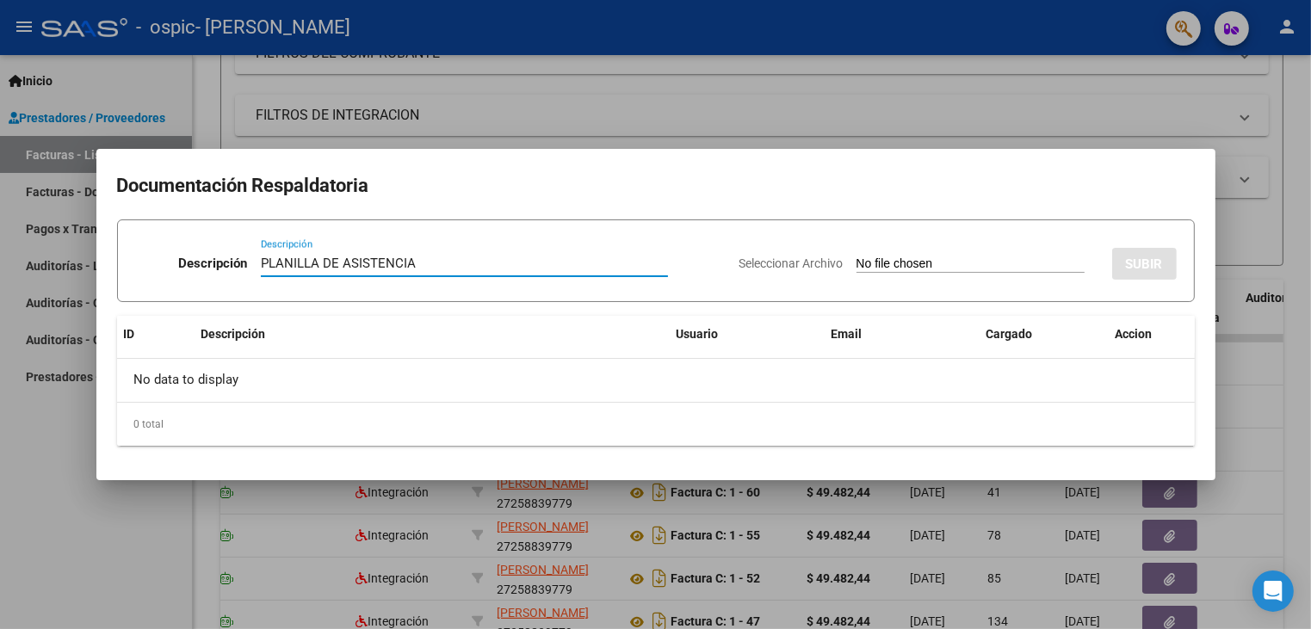
type input "PLANILLA DE ASISTENCIA"
click at [856, 266] on input "Seleccionar Archivo" at bounding box center [970, 264] width 228 height 16
type input "C:\fakepath\CamScanner [DATE] 08.06.pdf"
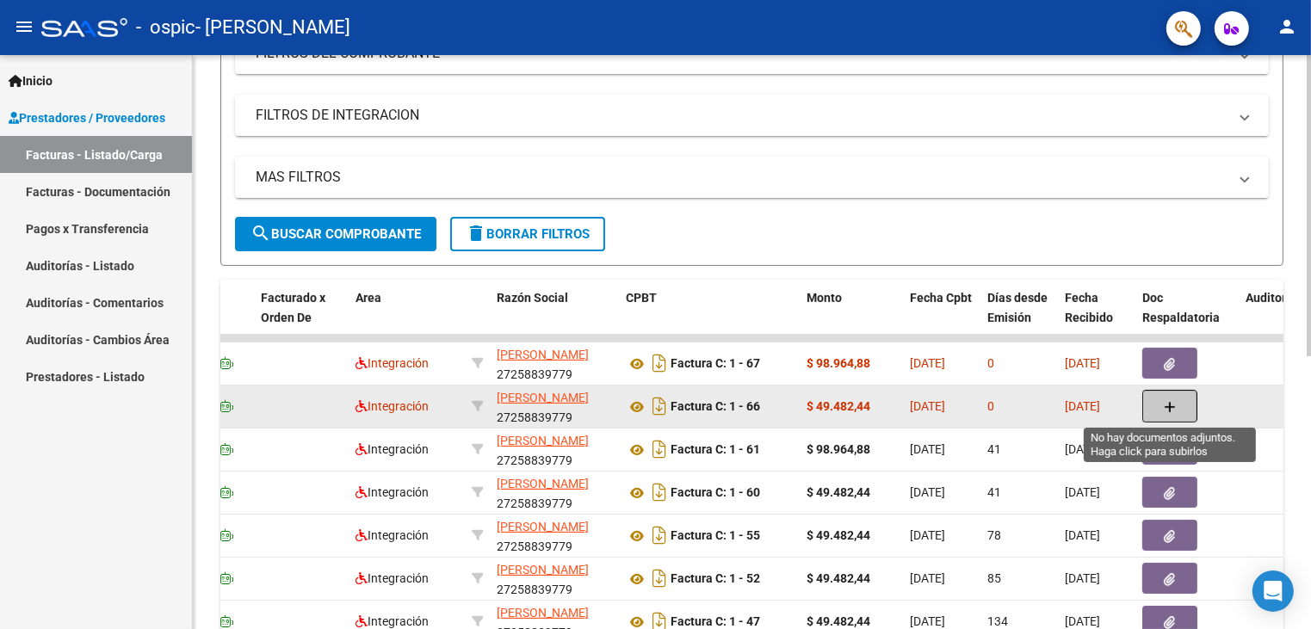
click at [1185, 403] on button "button" at bounding box center [1169, 406] width 55 height 33
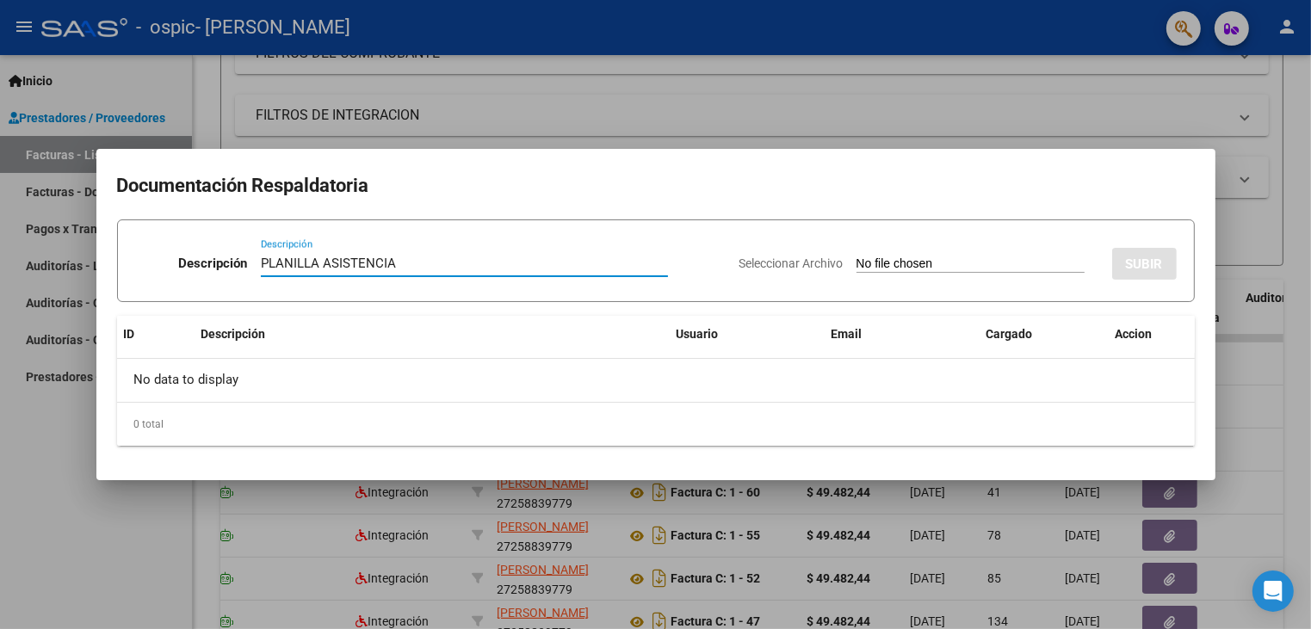
type input "PLANILLA ASISTENCIA"
click at [998, 263] on input "Seleccionar Archivo" at bounding box center [970, 264] width 228 height 16
click at [1008, 270] on input "Seleccionar Archivo" at bounding box center [970, 264] width 228 height 16
click at [856, 268] on input "Seleccionar Archivo" at bounding box center [970, 264] width 228 height 16
click at [928, 263] on input "Seleccionar Archivo" at bounding box center [970, 264] width 228 height 16
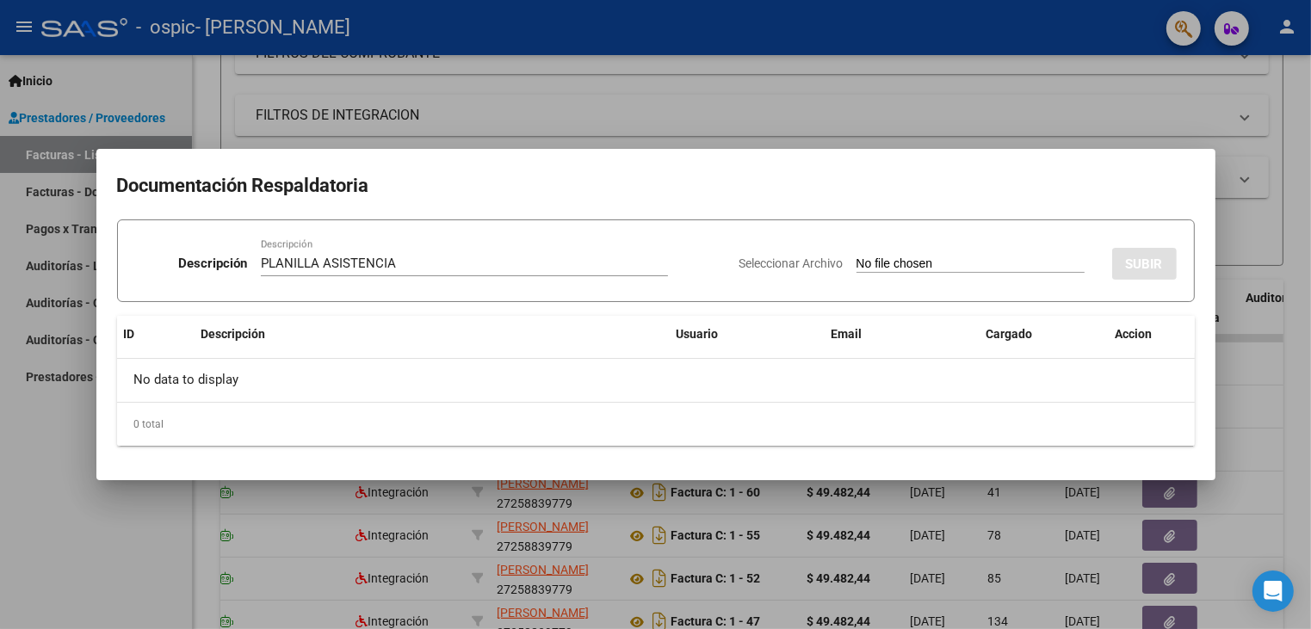
type input "C:\fakepath\CamScanner [DATE] 08.19.pdf"
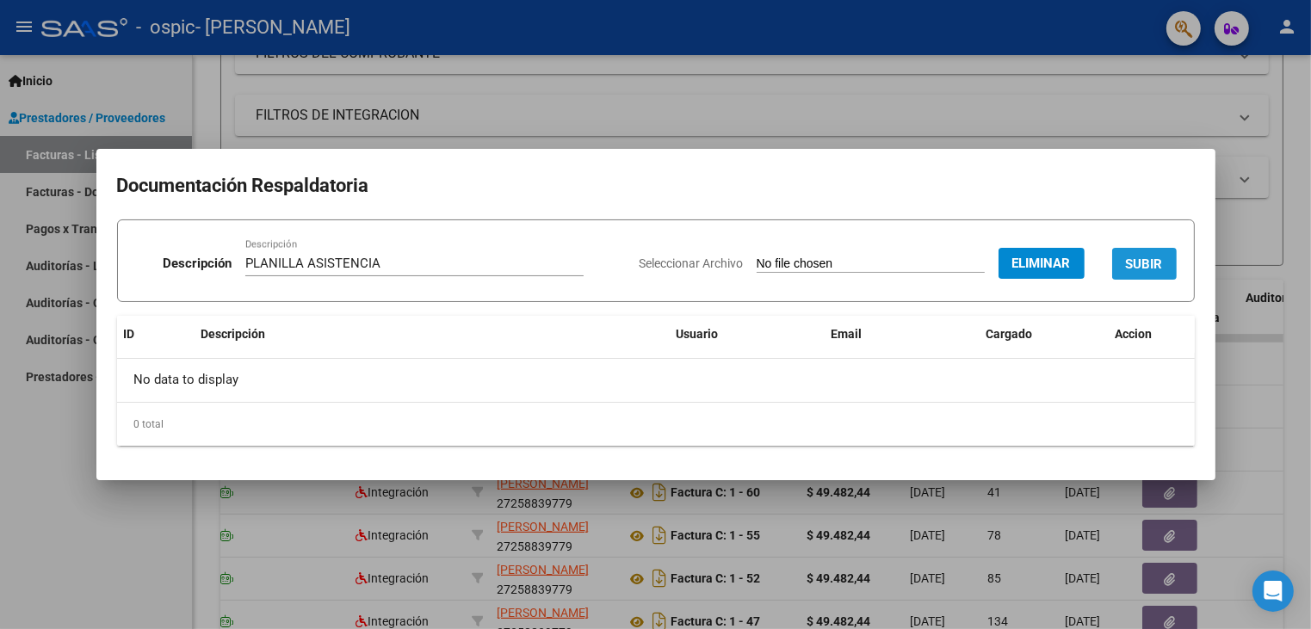
click at [1161, 265] on span "SUBIR" at bounding box center [1144, 263] width 37 height 15
